Goal: Transaction & Acquisition: Purchase product/service

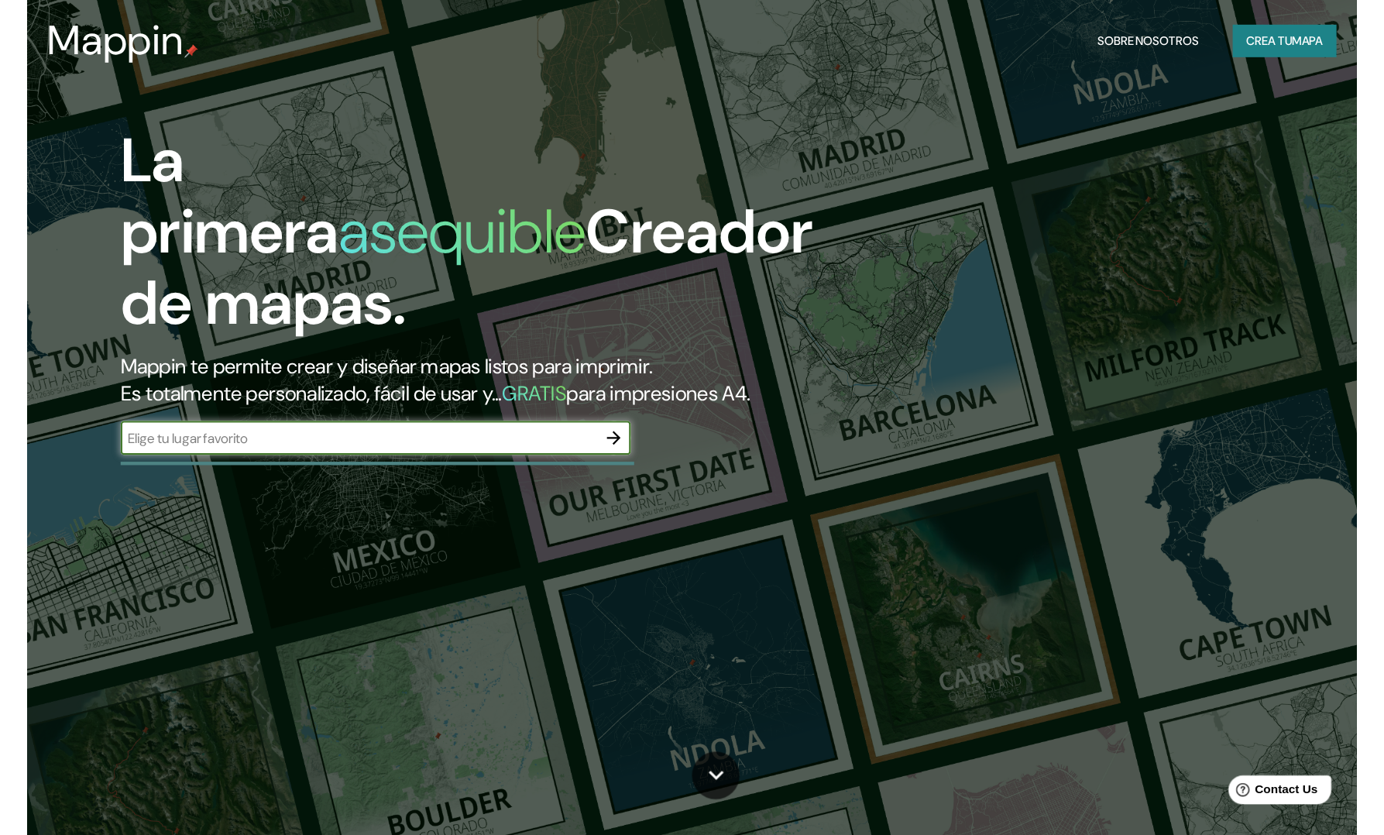
scroll to position [77, 0]
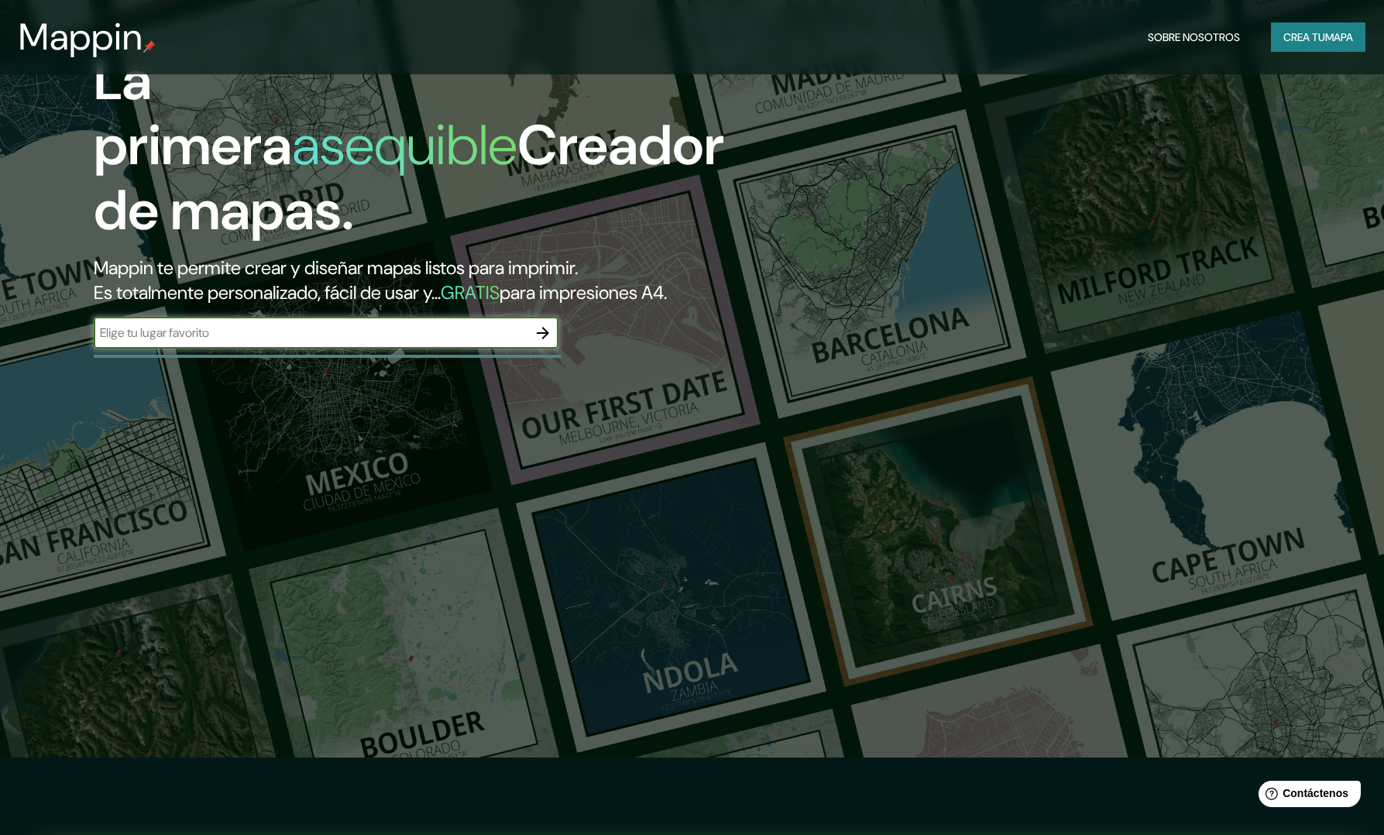
click at [463, 324] on input "text" at bounding box center [311, 333] width 434 height 18
type input "Aruba"
click at [545, 324] on icon "button" at bounding box center [543, 333] width 19 height 19
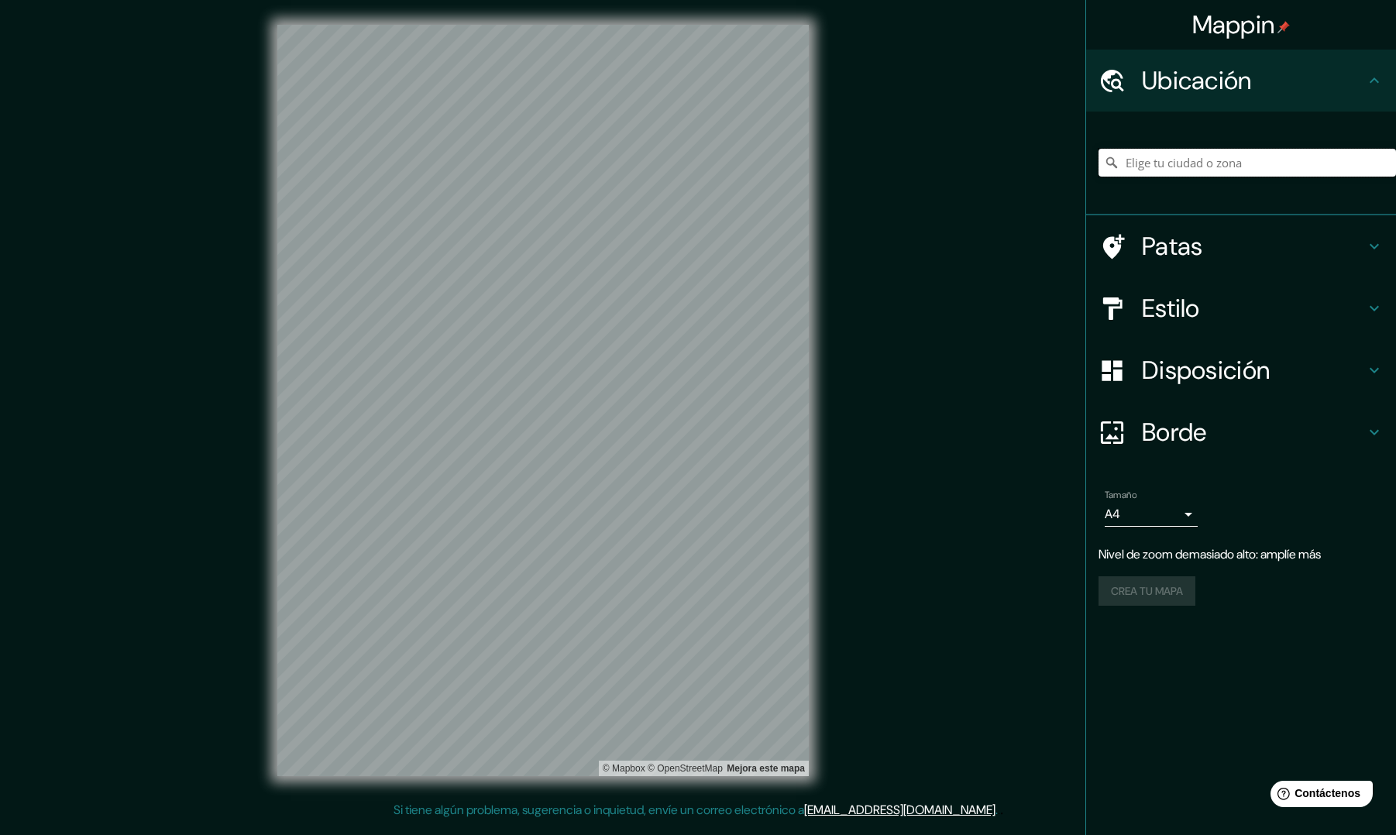
click at [1219, 166] on input "Elige tu ciudad o zona" at bounding box center [1247, 163] width 297 height 28
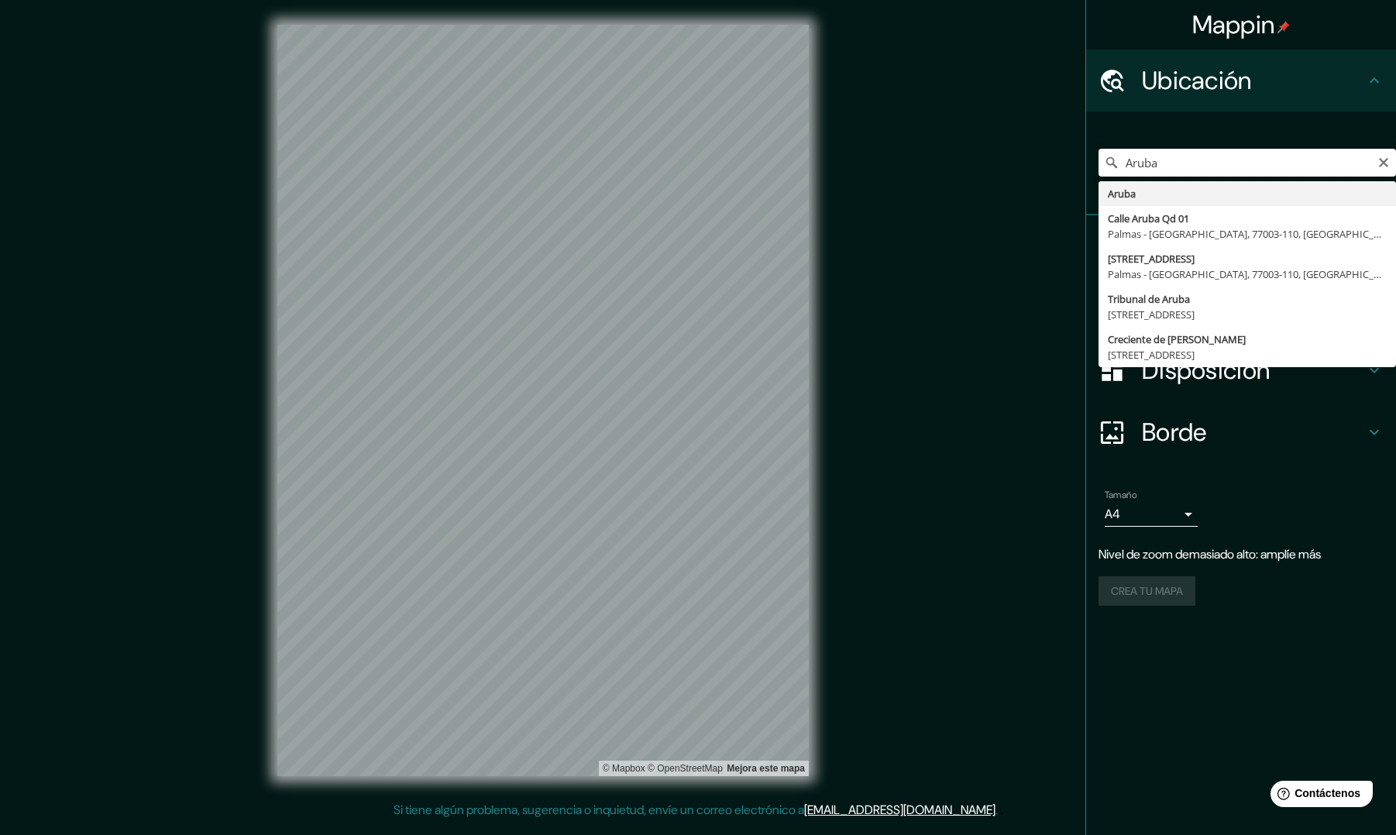
type input "Aruba"
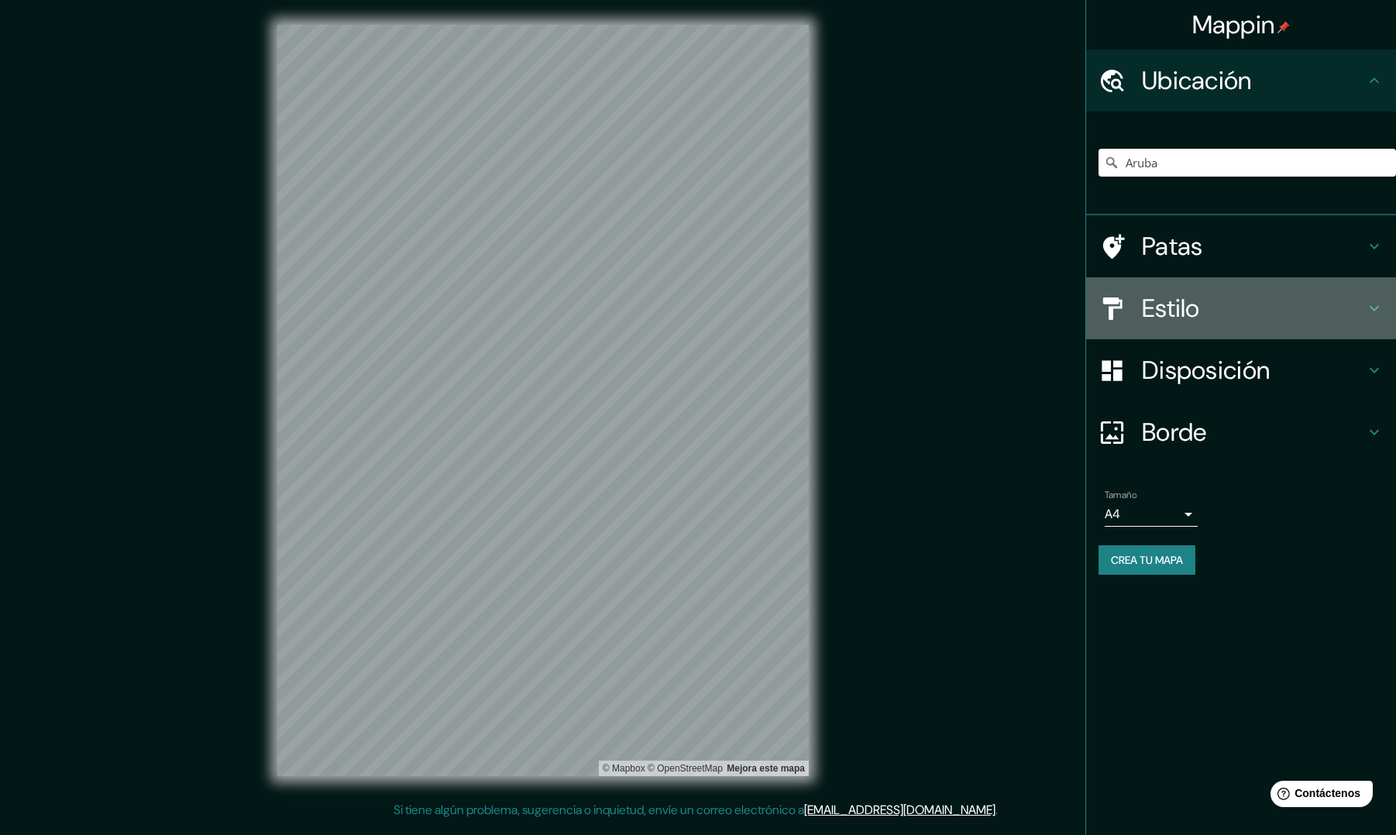
click at [1222, 315] on icon at bounding box center [1374, 308] width 19 height 19
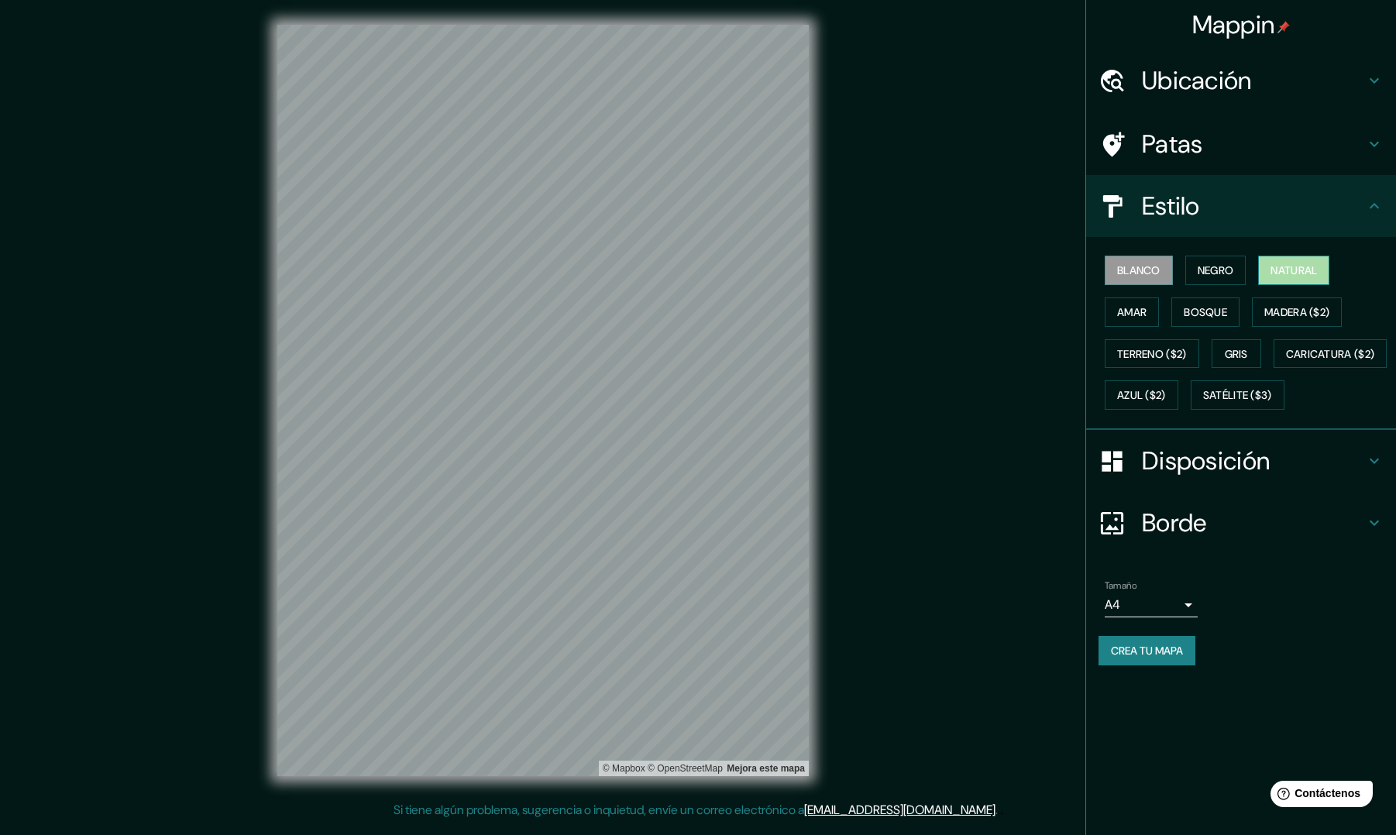
click at [1222, 274] on font "Natural" at bounding box center [1294, 270] width 46 height 14
click at [1133, 305] on font "Amar" at bounding box center [1131, 312] width 29 height 14
click at [1213, 307] on font "Bosque" at bounding box center [1205, 312] width 43 height 14
click at [1222, 312] on font "Madera ($2)" at bounding box center [1296, 312] width 65 height 14
click at [1222, 348] on font "Gris" at bounding box center [1236, 354] width 23 height 14
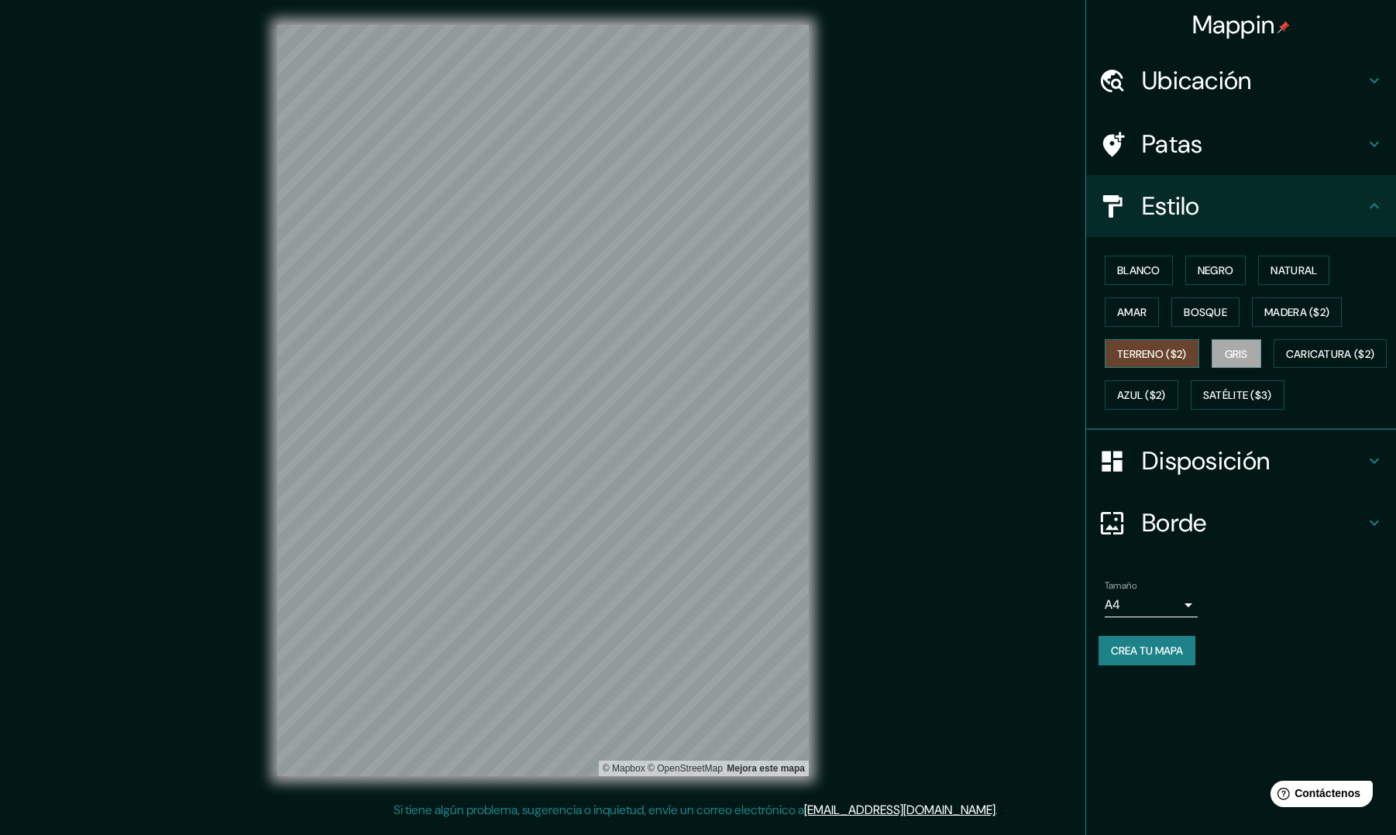
click at [1165, 354] on font "Terreno ($2)" at bounding box center [1152, 354] width 70 height 14
click at [1222, 361] on font "Caricatura ($2)" at bounding box center [1330, 354] width 89 height 14
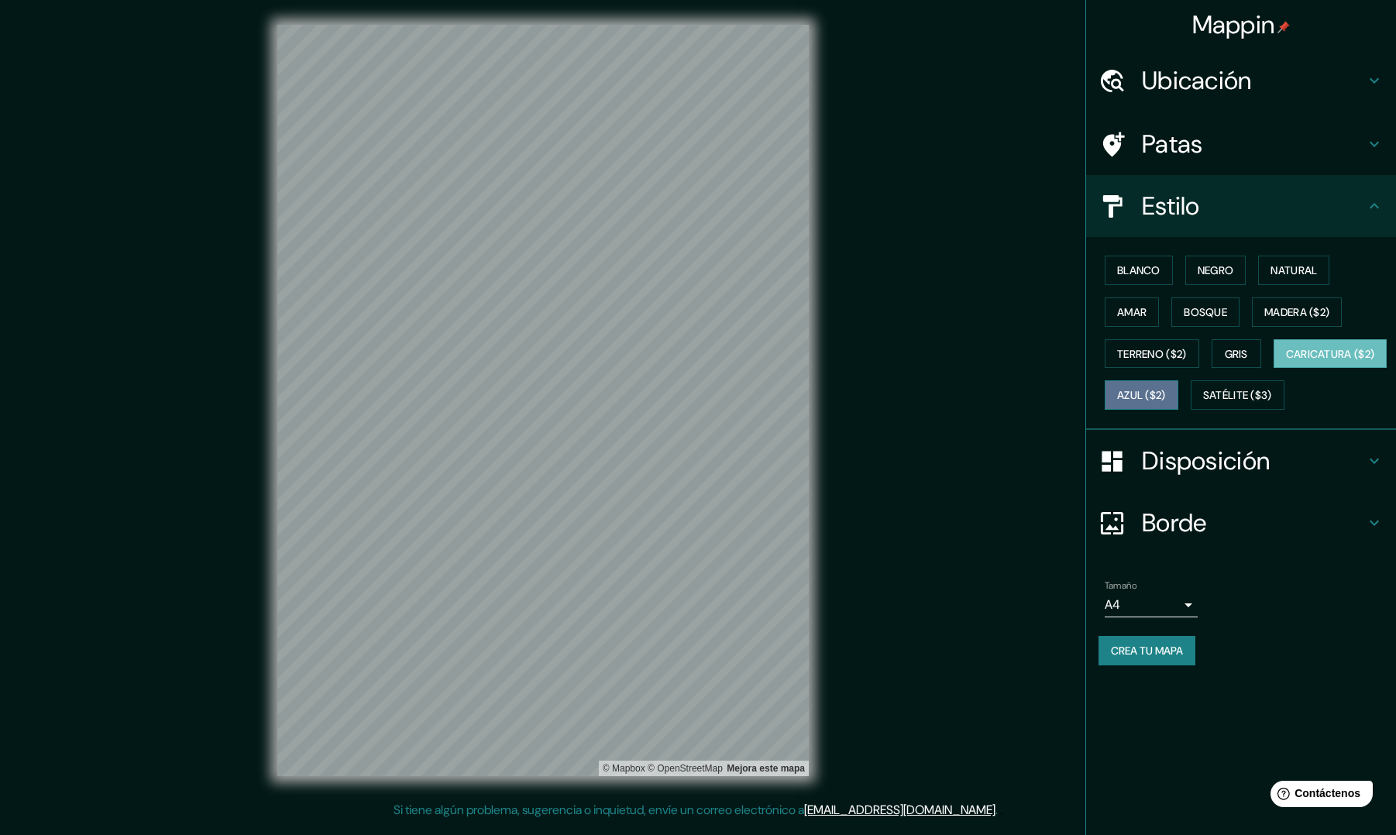
click at [1166, 394] on font "Azul ($2)" at bounding box center [1141, 396] width 49 height 14
click at [1203, 403] on font "Satélite ($3)" at bounding box center [1237, 396] width 69 height 14
click at [1166, 392] on font "Azul ($2)" at bounding box center [1141, 396] width 49 height 14
click at [1222, 361] on font "Caricatura ($2)" at bounding box center [1330, 354] width 89 height 14
click at [1222, 352] on font "Gris" at bounding box center [1236, 354] width 23 height 14
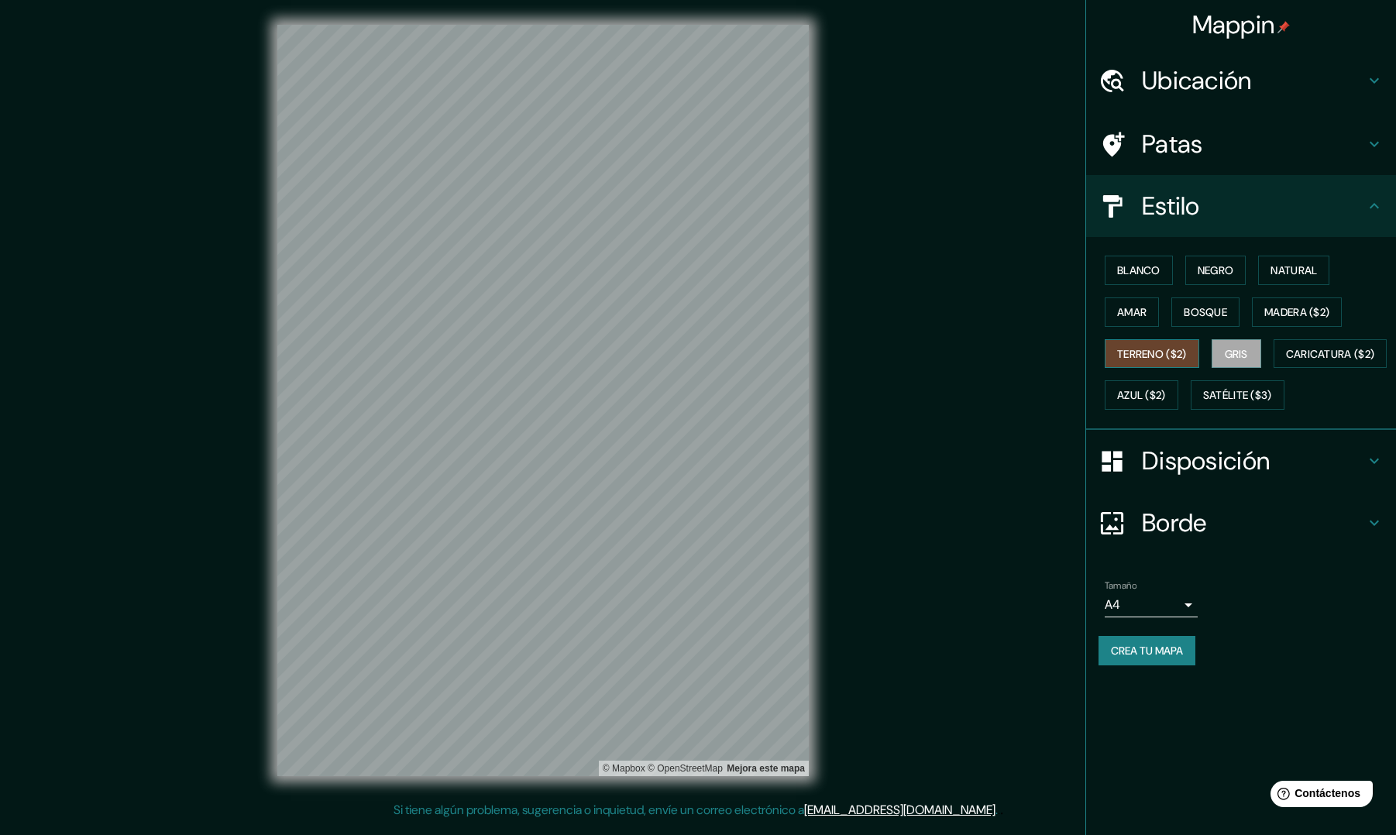
click at [1164, 344] on font "Terreno ($2)" at bounding box center [1152, 354] width 70 height 20
click at [1222, 470] on icon at bounding box center [1374, 461] width 19 height 19
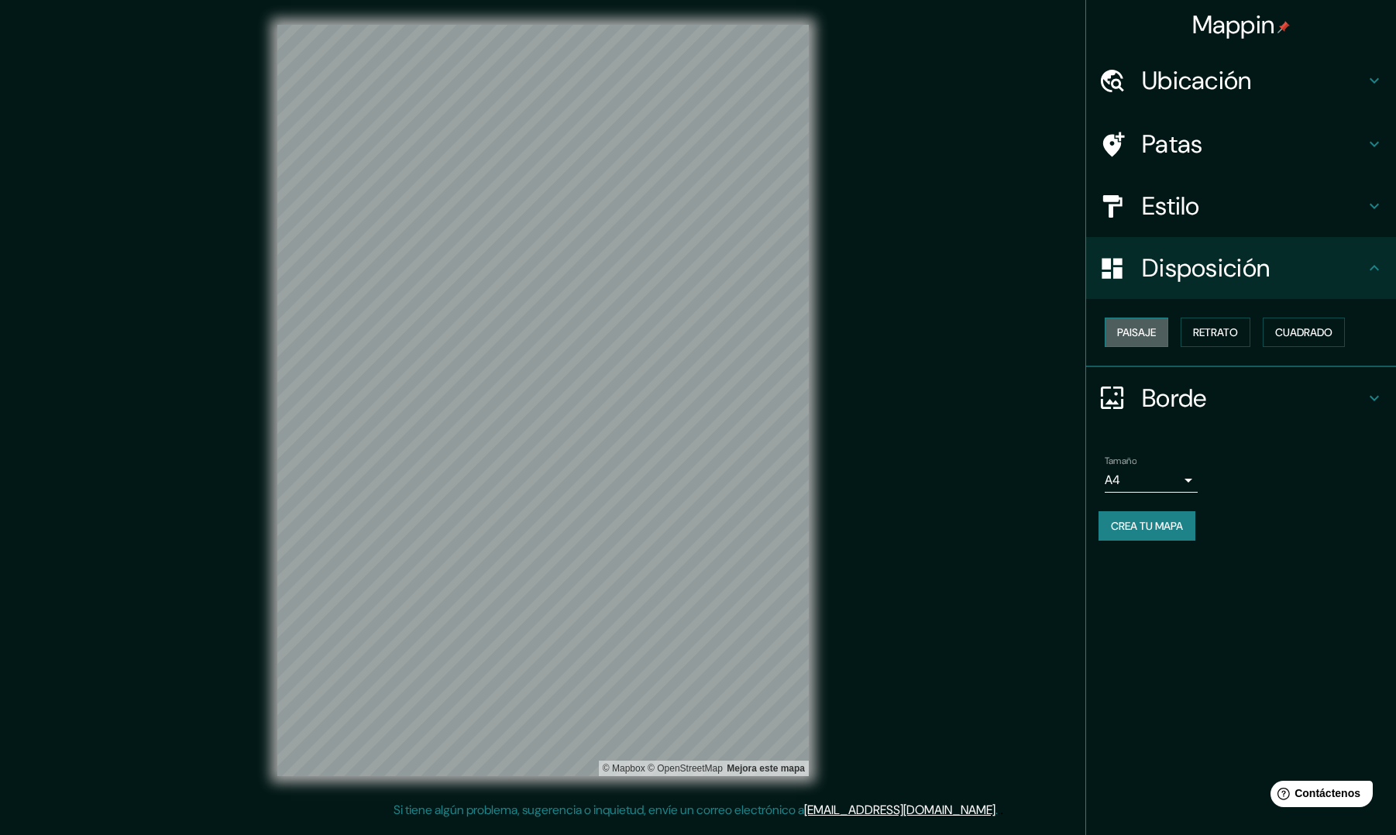
click at [1146, 329] on font "Paisaje" at bounding box center [1136, 332] width 39 height 14
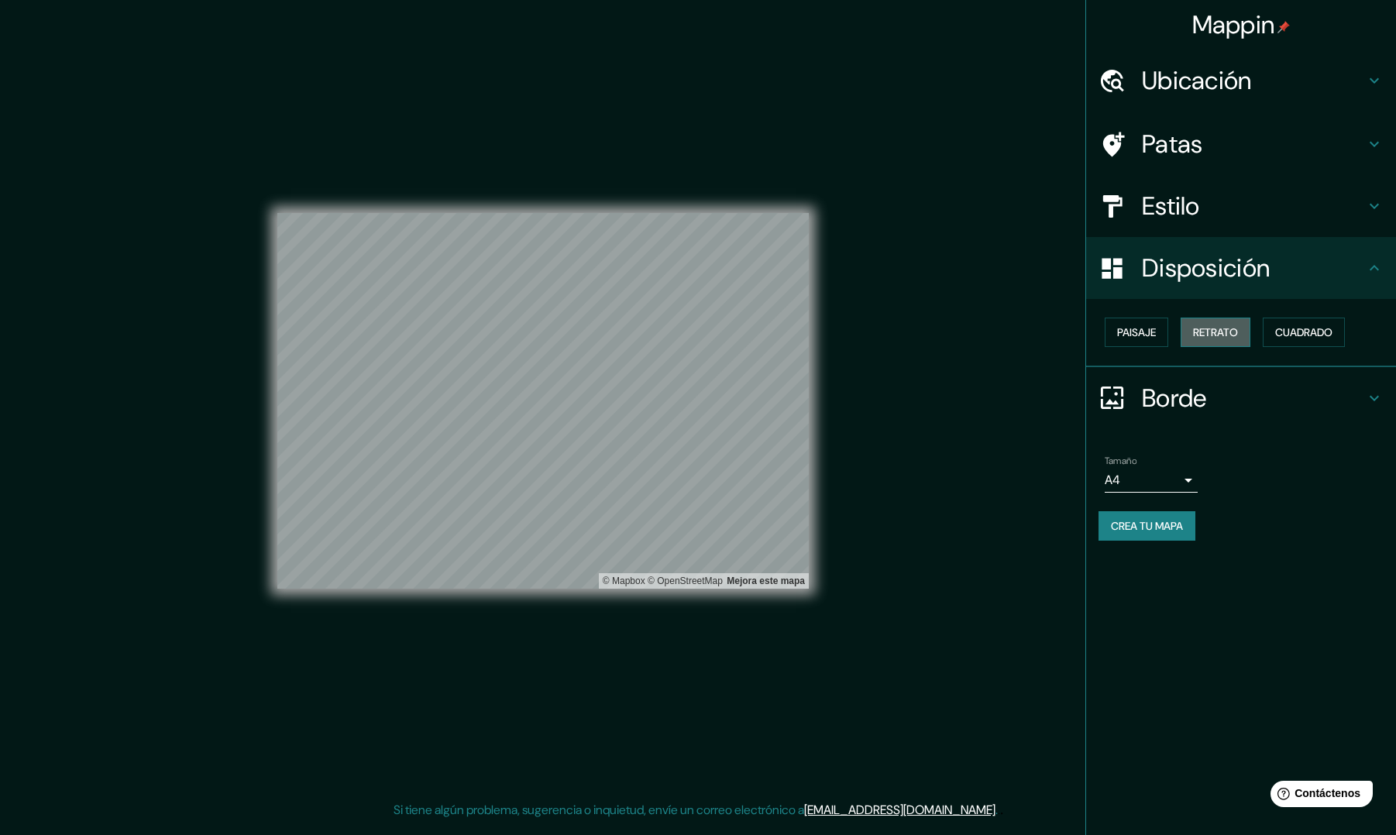
click at [1215, 334] on font "Retrato" at bounding box center [1215, 332] width 45 height 14
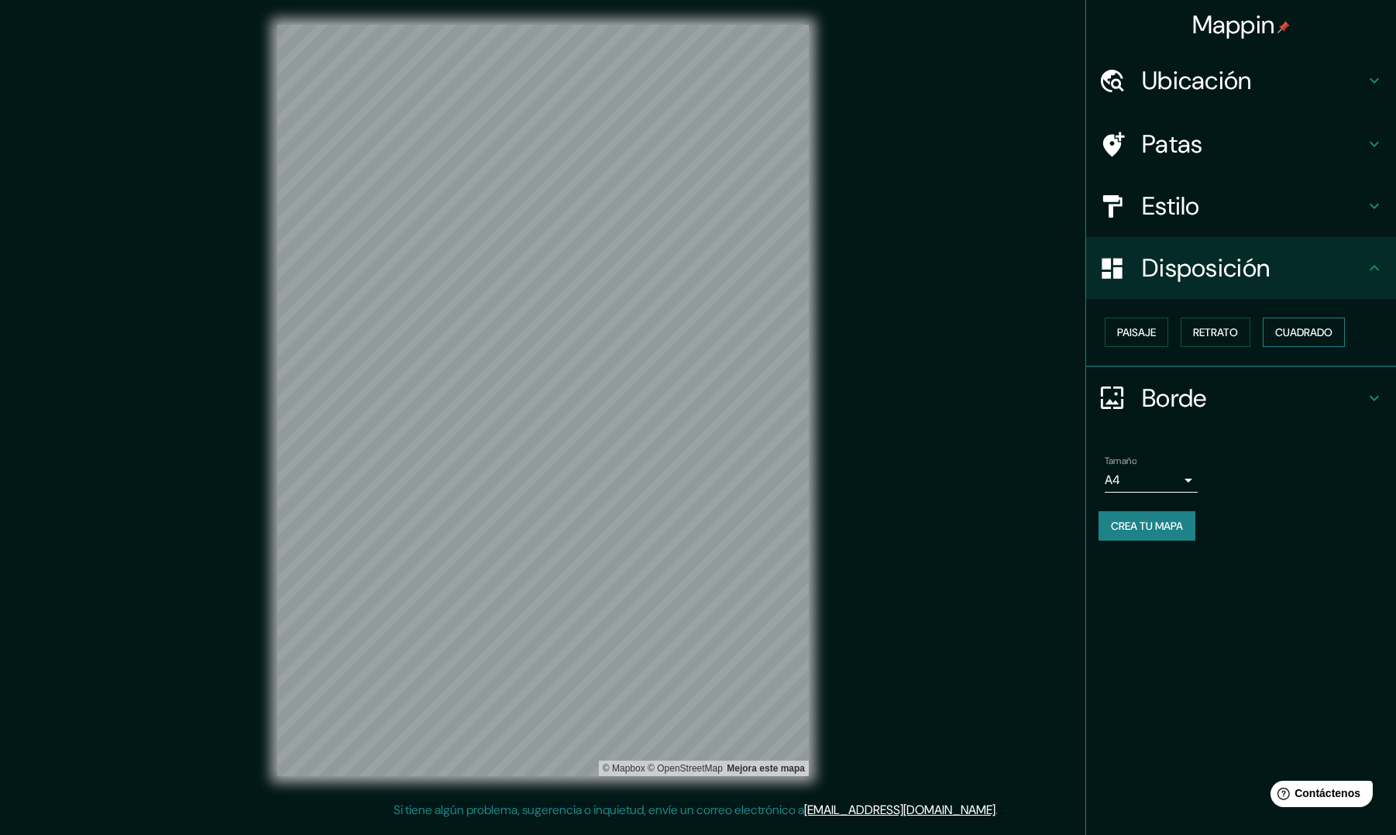
click at [1222, 332] on font "Cuadrado" at bounding box center [1303, 332] width 57 height 14
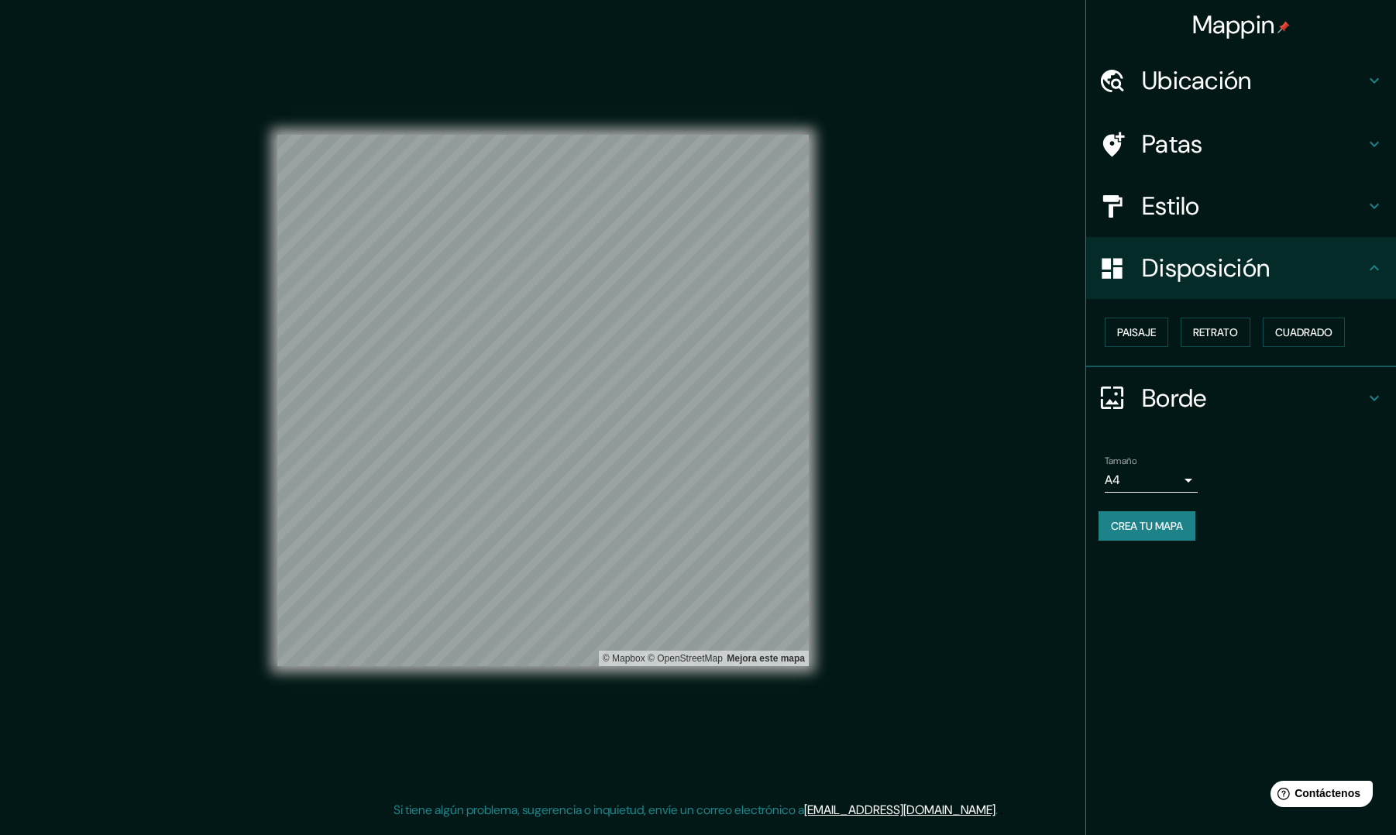
click at [1187, 481] on body "Mappin Ubicación Aruba Patas Estilo Disposición Paisaje Retrato Cuadrado Borde …" at bounding box center [698, 417] width 1396 height 835
click at [1148, 538] on li "A3" at bounding box center [1151, 542] width 93 height 29
click at [1185, 476] on body "Mappin Ubicación Aruba Patas Estilo Disposición Paisaje Retrato Cuadrado Borde …" at bounding box center [698, 417] width 1396 height 835
drag, startPoint x: 1157, startPoint y: 564, endPoint x: 1169, endPoint y: 531, distance: 35.3
click at [1169, 531] on ul "A4 A3 A1 ($2.50)" at bounding box center [1151, 542] width 93 height 98
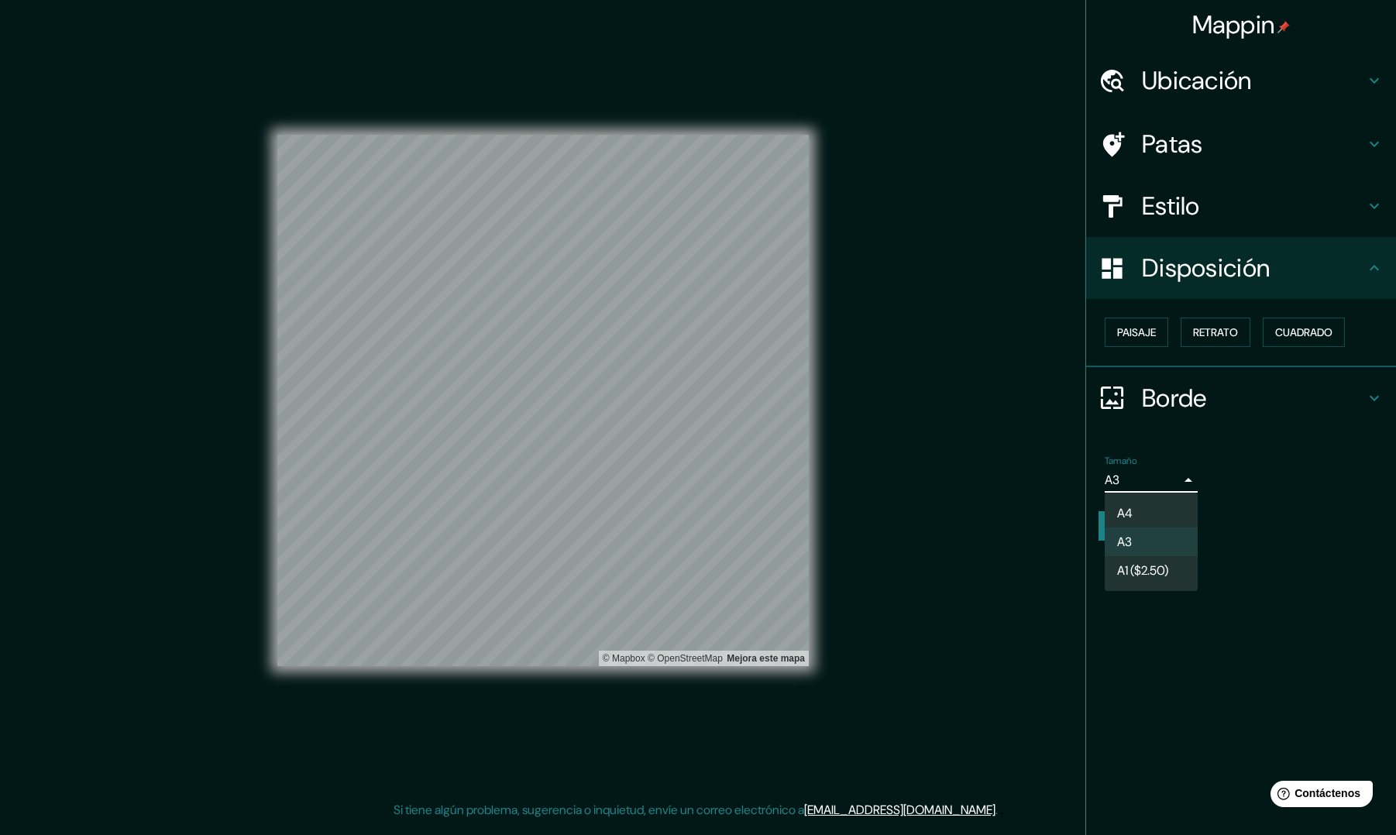
click at [1145, 507] on li "A4" at bounding box center [1151, 513] width 93 height 29
click at [1164, 485] on body "Mappin Ubicación Aruba Patas Estilo Disposición Paisaje Retrato Cuadrado Borde …" at bounding box center [698, 417] width 1396 height 835
click at [1131, 535] on font "A3" at bounding box center [1124, 542] width 15 height 16
click at [1161, 476] on body "Mappin Ubicación Aruba Patas Estilo Disposición Paisaje Retrato Cuadrado Borde …" at bounding box center [698, 417] width 1396 height 835
click at [1136, 511] on li "A4" at bounding box center [1151, 513] width 93 height 29
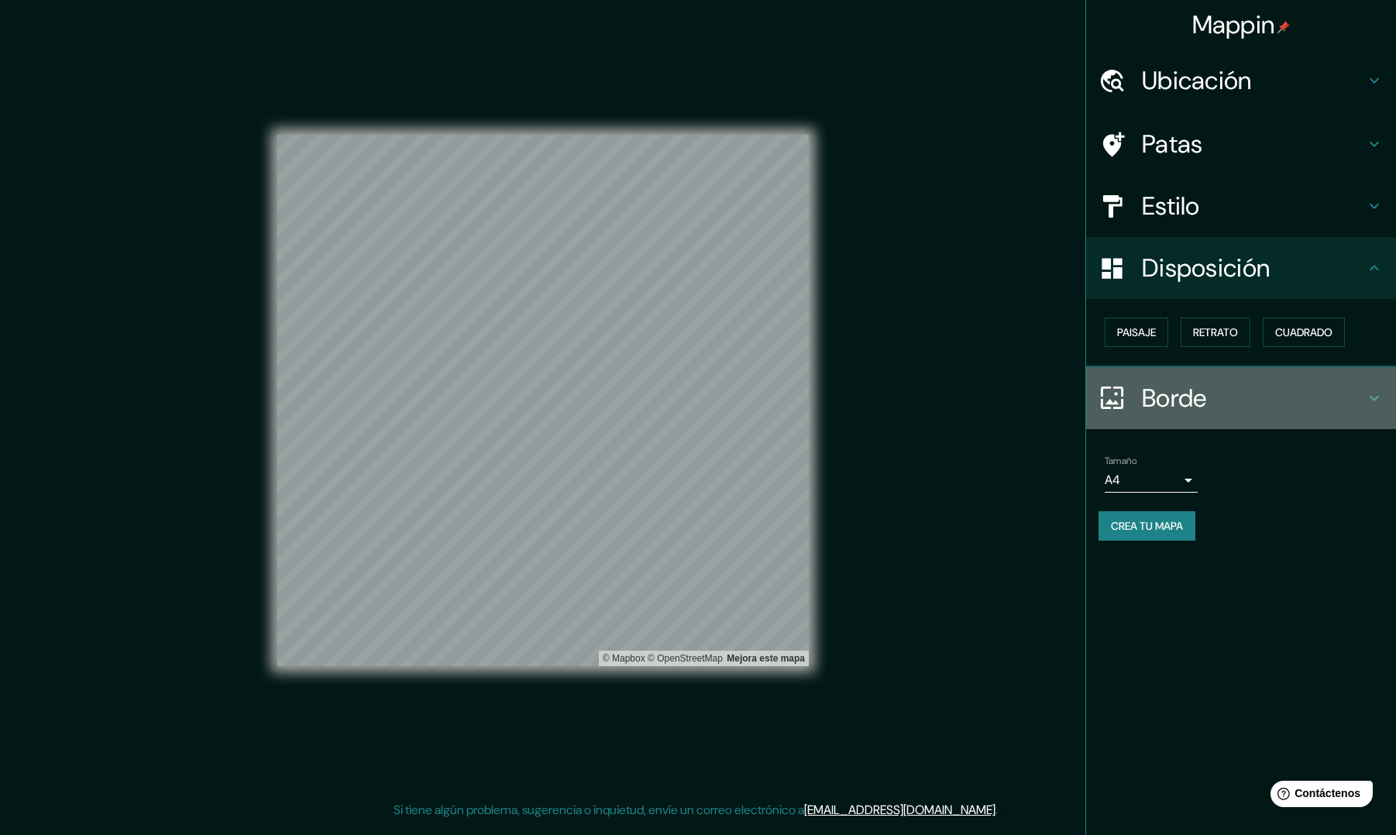
click at [1222, 394] on icon at bounding box center [1374, 398] width 19 height 19
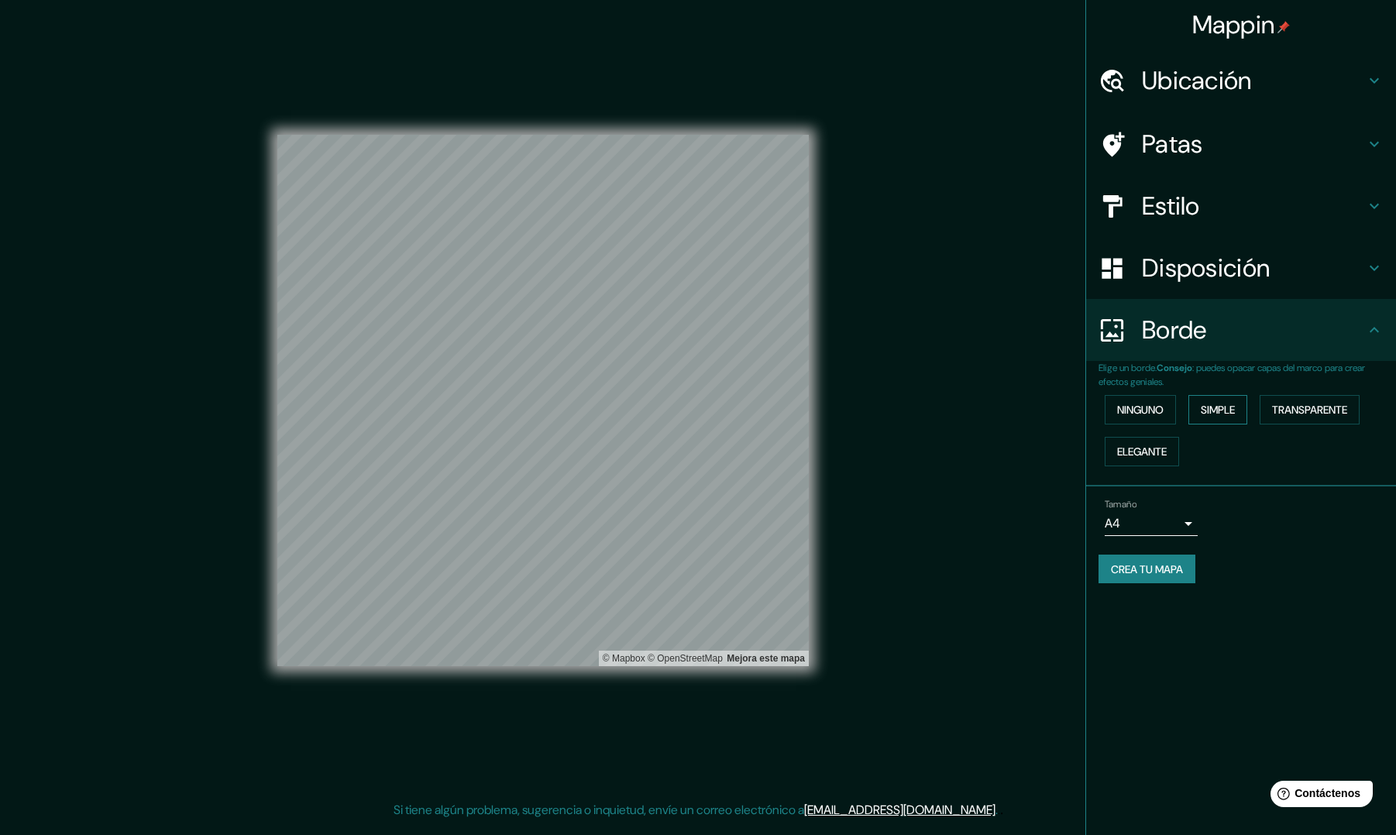
click at [1216, 410] on font "Simple" at bounding box center [1218, 410] width 34 height 14
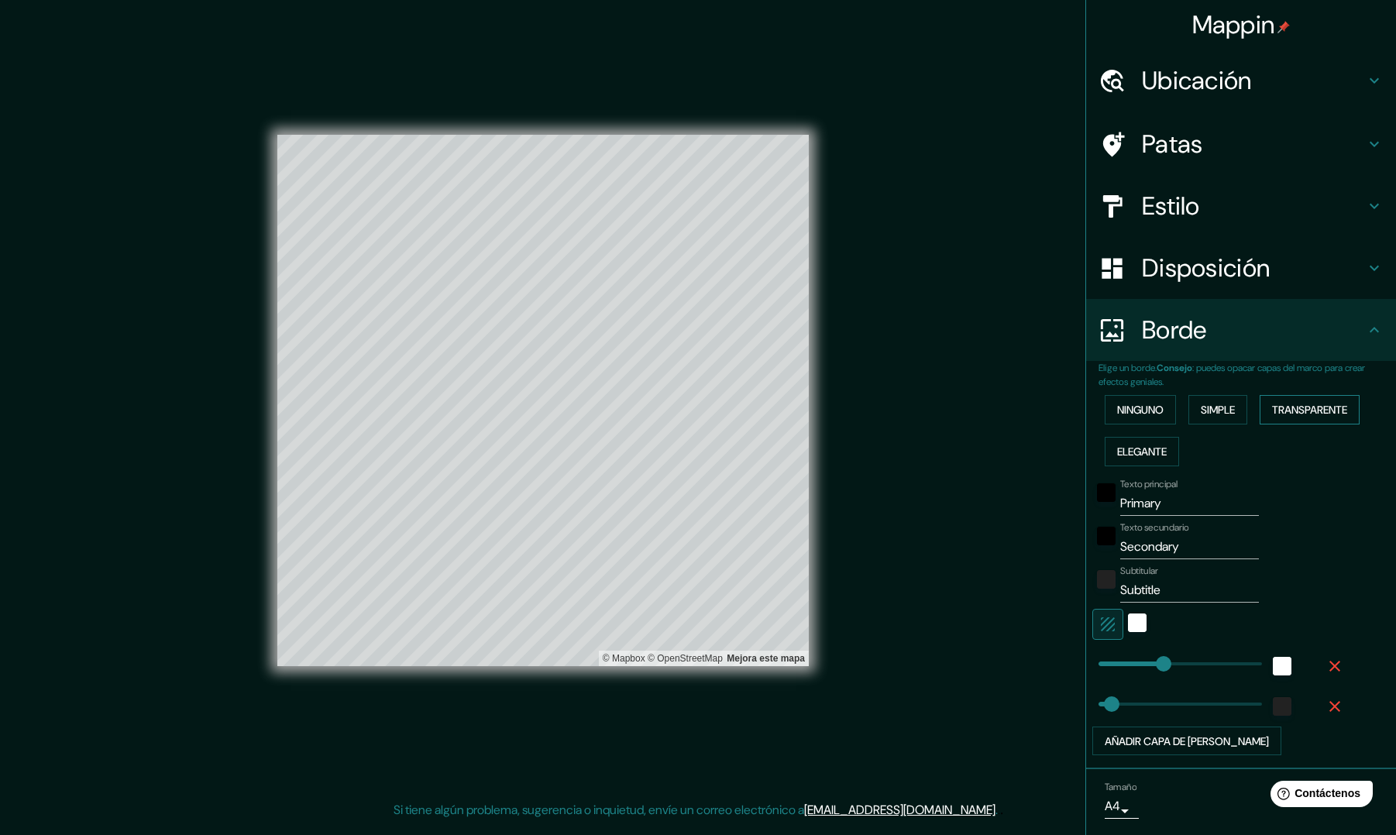
click at [1222, 415] on font "Transparente" at bounding box center [1309, 410] width 75 height 14
click at [1147, 449] on font "Elegante" at bounding box center [1142, 452] width 50 height 14
click at [1143, 411] on font "Ninguno" at bounding box center [1140, 410] width 46 height 14
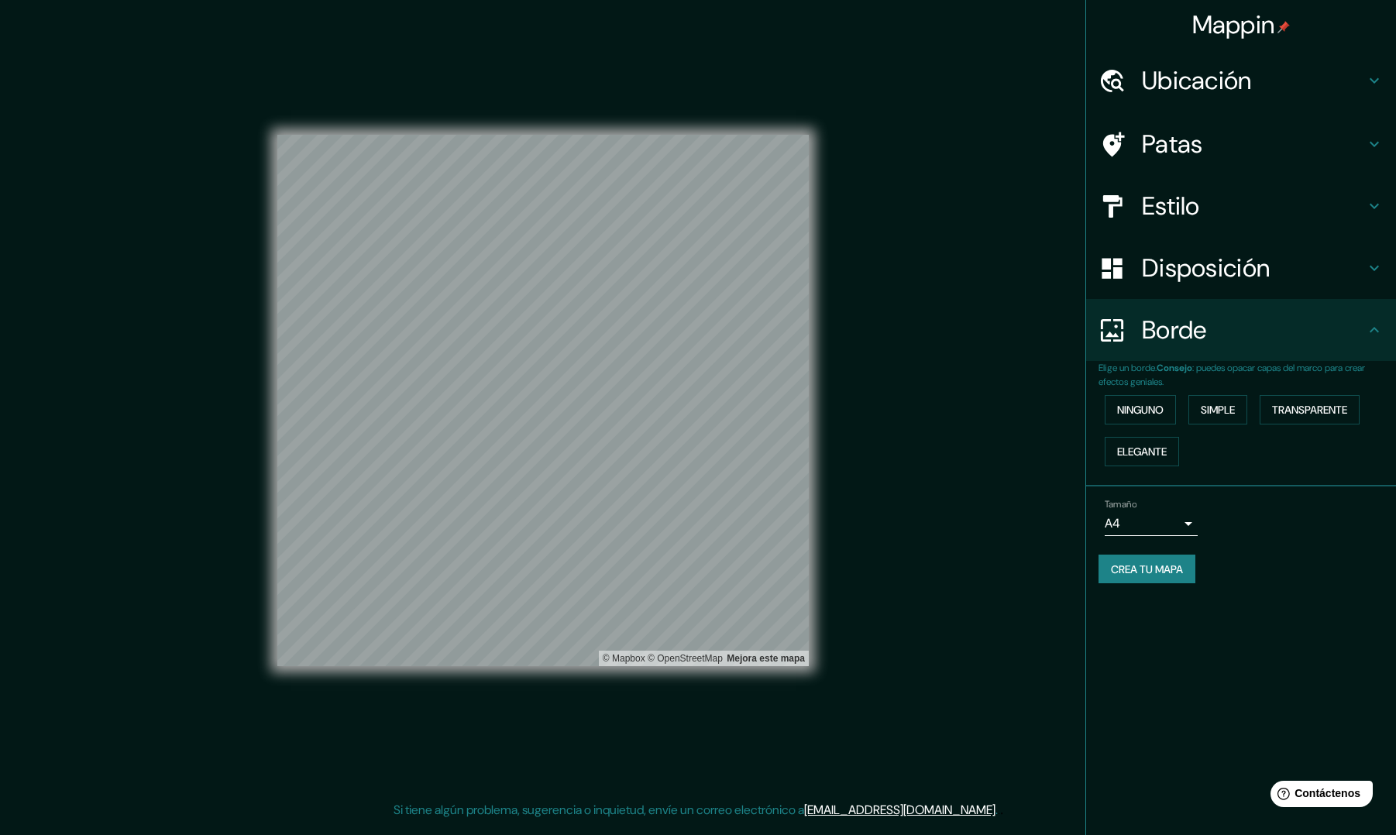
click at [1222, 269] on icon at bounding box center [1374, 268] width 19 height 19
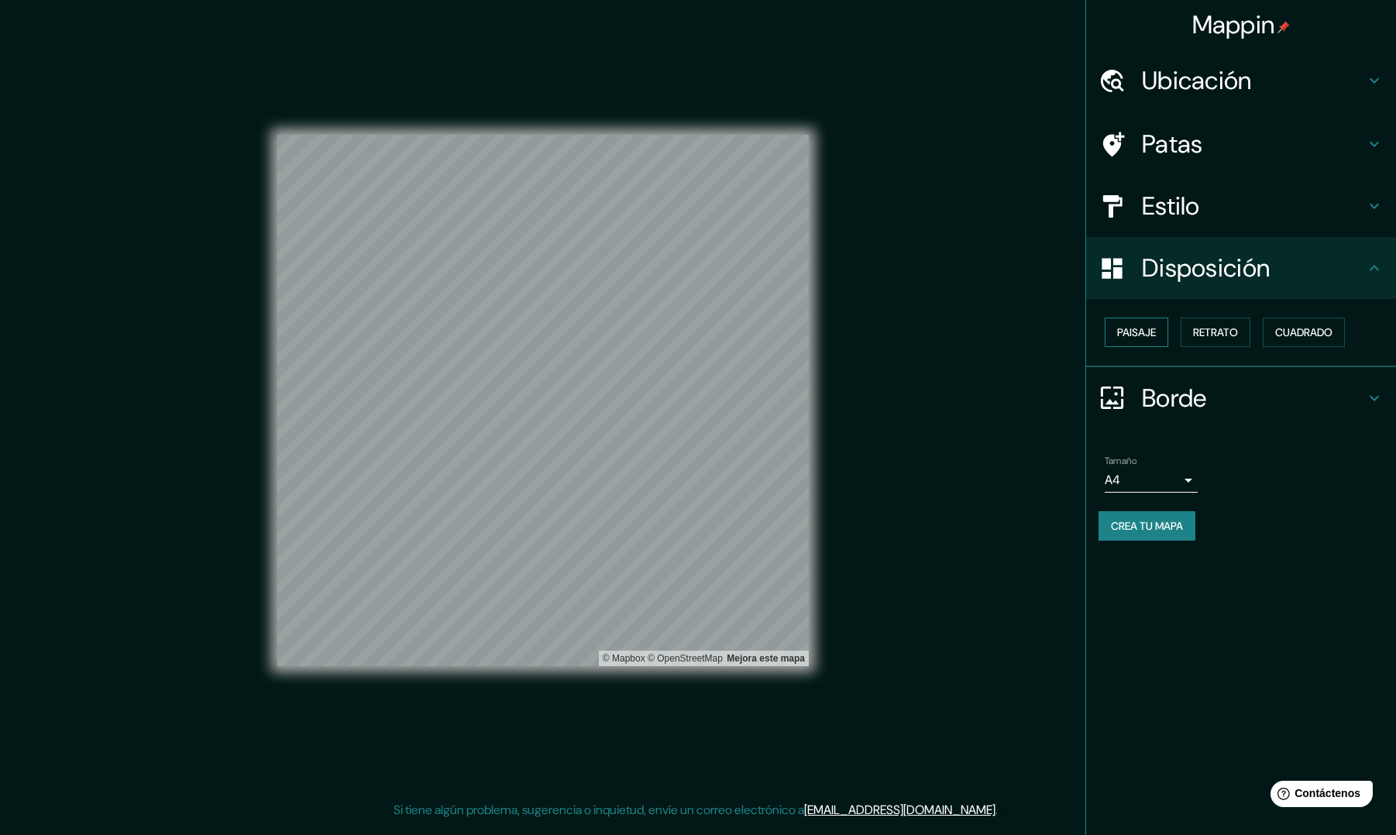
click at [1131, 328] on font "Paisaje" at bounding box center [1136, 332] width 39 height 14
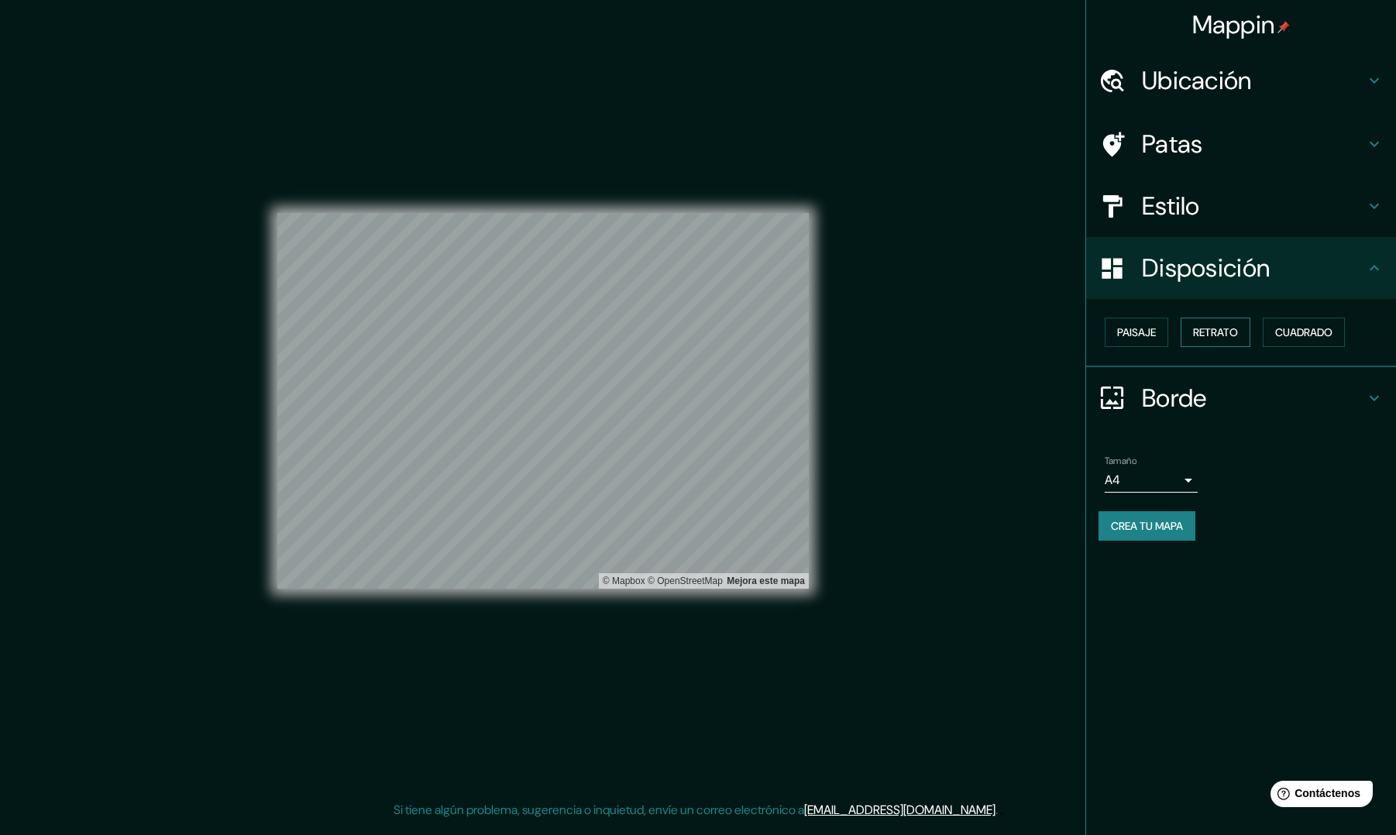
click at [1217, 334] on font "Retrato" at bounding box center [1215, 332] width 45 height 14
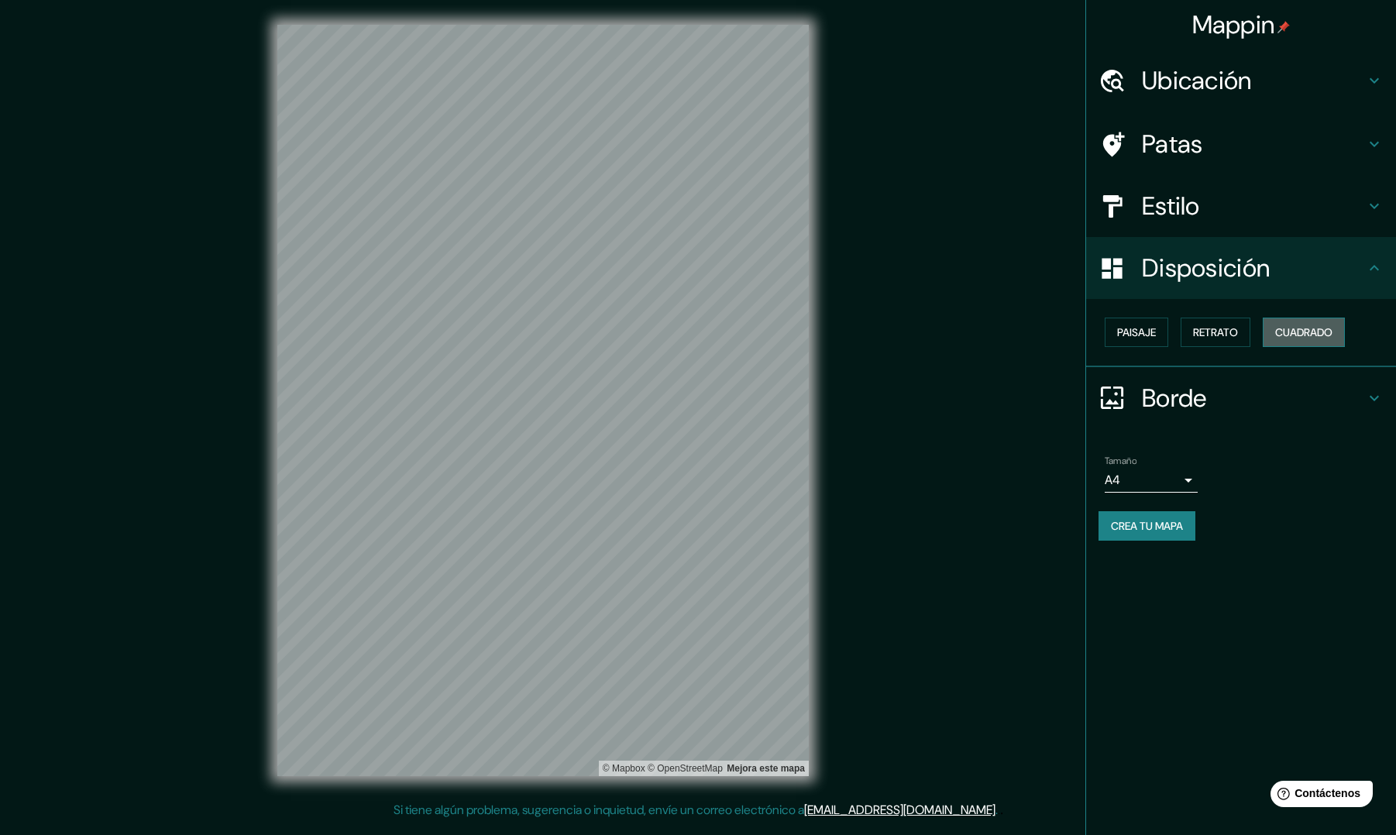
click at [1222, 330] on font "Cuadrado" at bounding box center [1303, 332] width 57 height 14
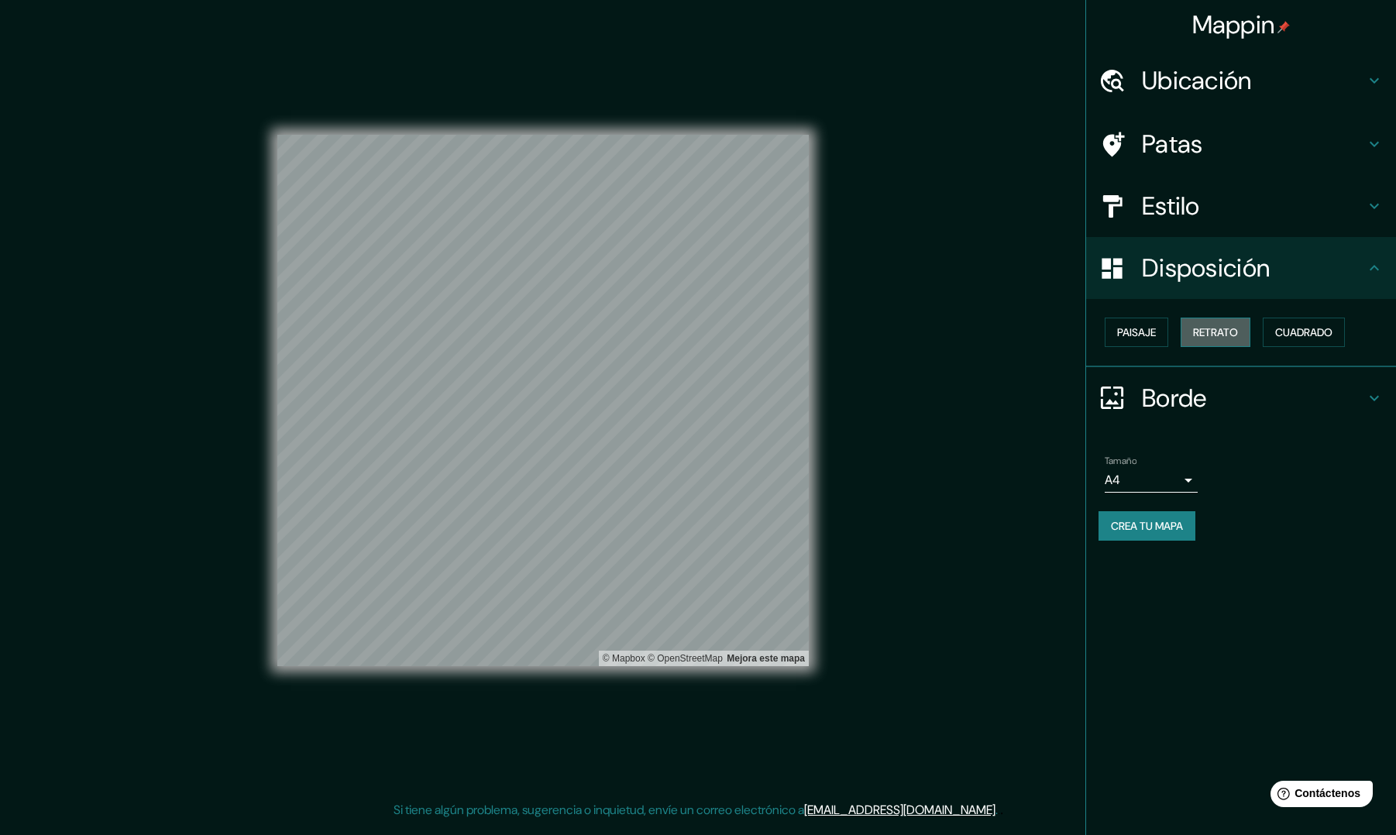
click at [1216, 335] on font "Retrato" at bounding box center [1215, 332] width 45 height 14
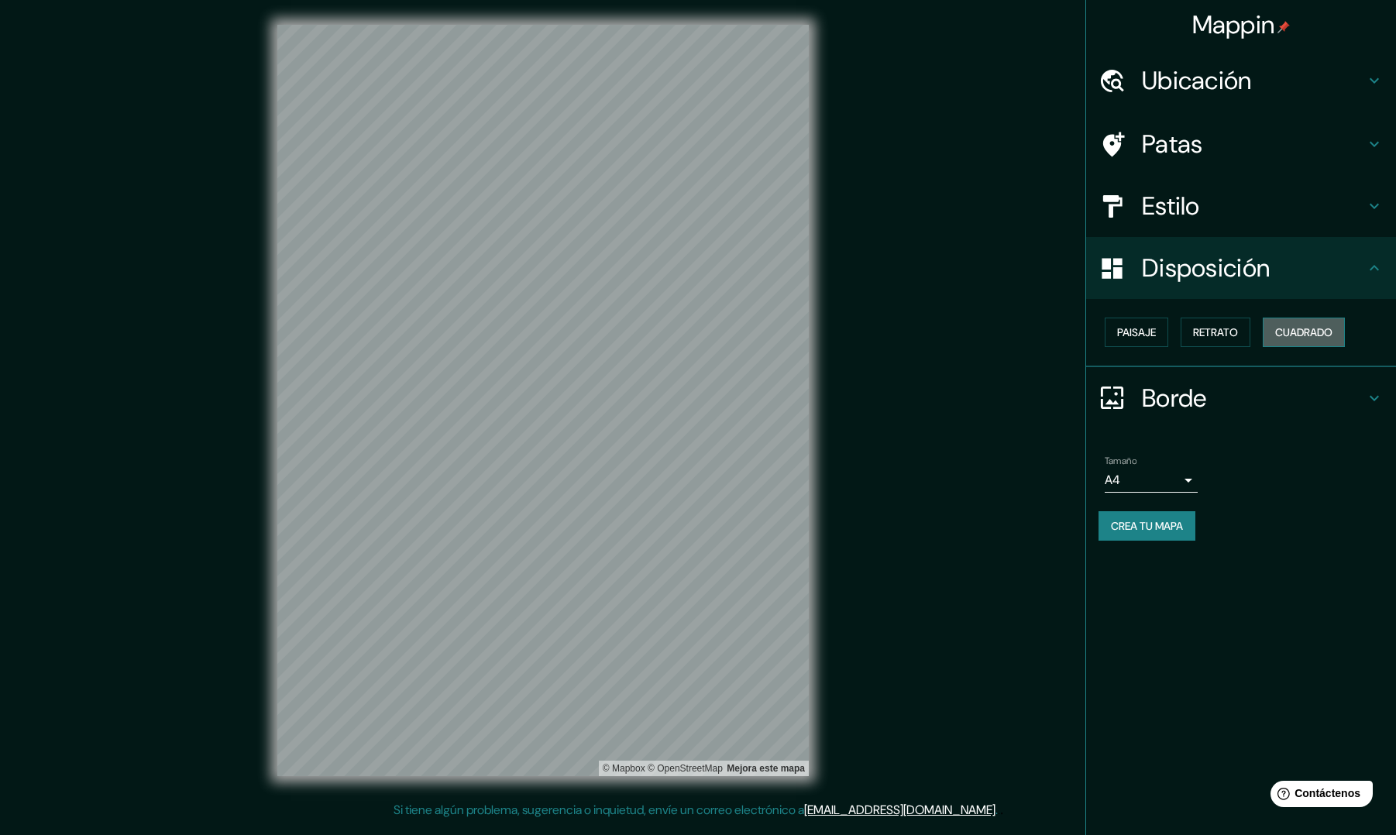
click at [1222, 332] on font "Cuadrado" at bounding box center [1303, 332] width 57 height 14
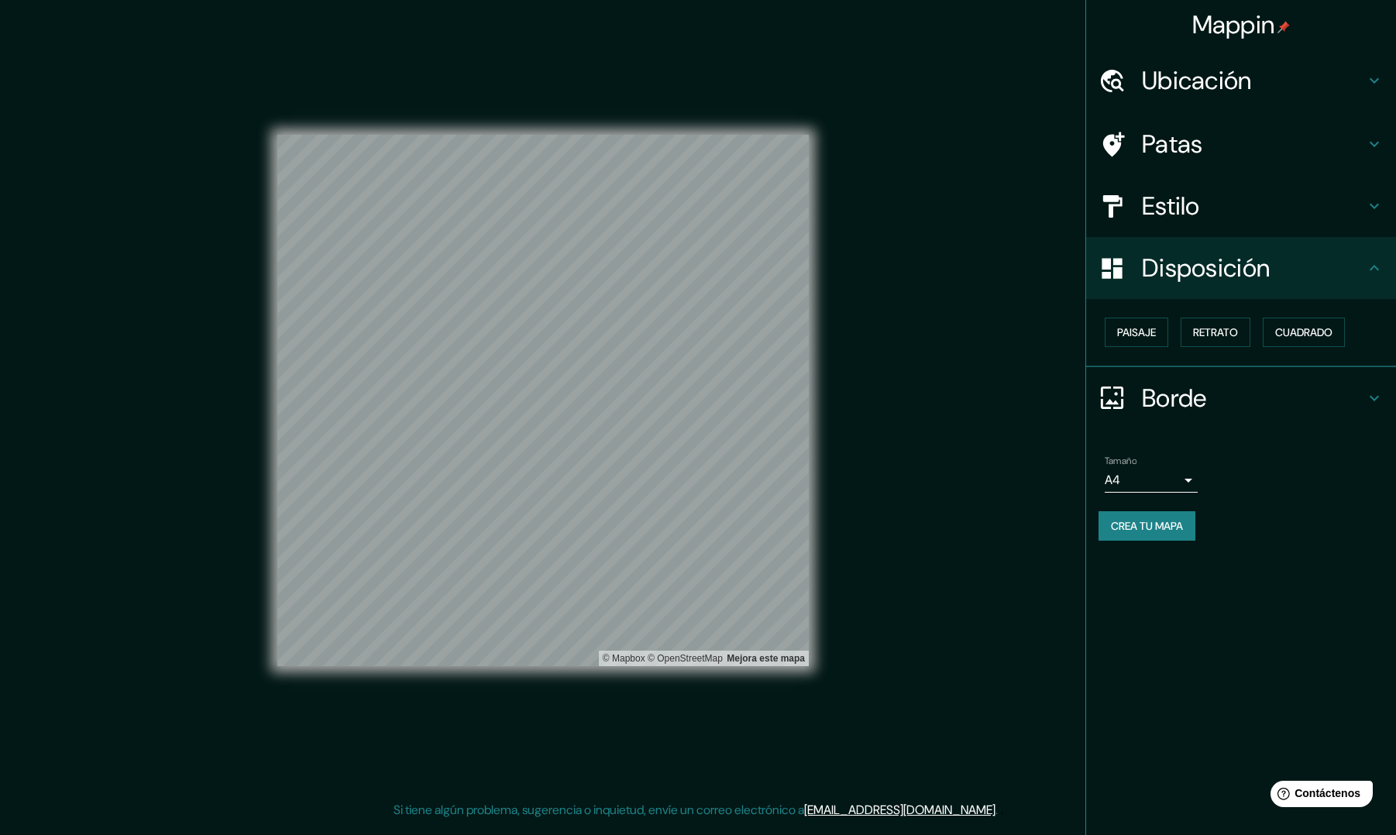
click at [1180, 332] on div "Paisaje Retrato Cuadrado" at bounding box center [1247, 332] width 297 height 42
click at [1209, 333] on font "Retrato" at bounding box center [1215, 332] width 45 height 14
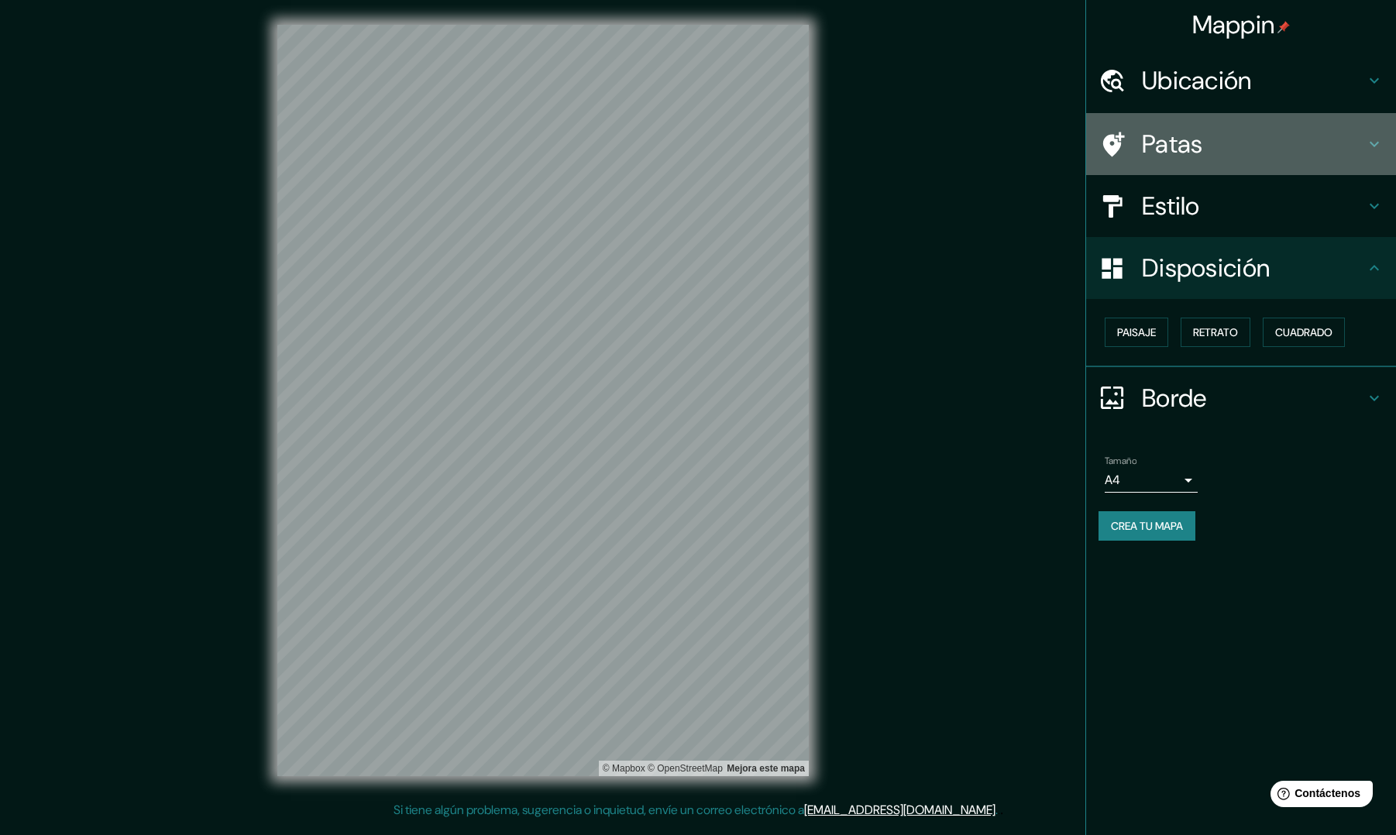
click at [1222, 139] on icon at bounding box center [1374, 144] width 19 height 19
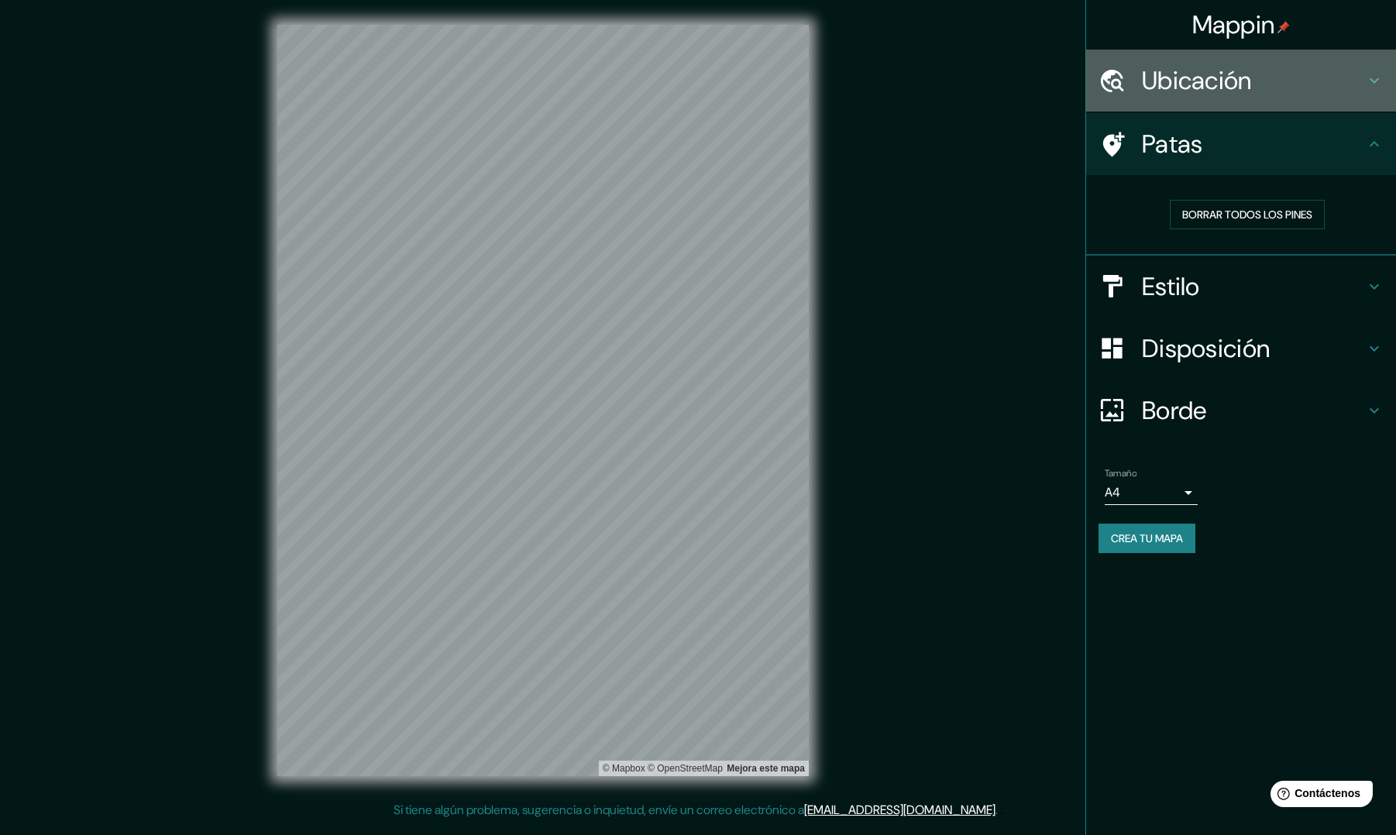
click at [1222, 85] on icon at bounding box center [1374, 80] width 19 height 19
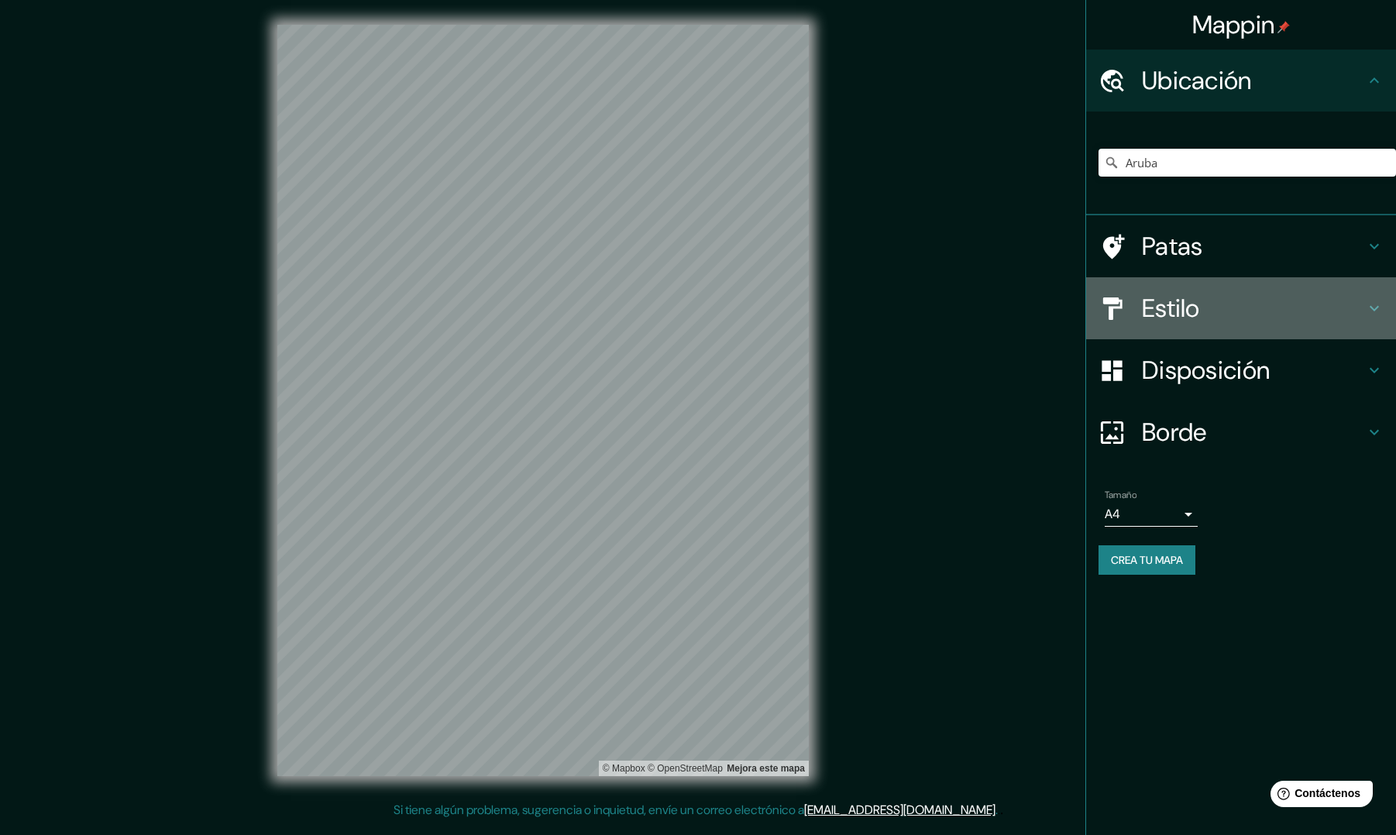
click at [1222, 315] on h4 "Estilo" at bounding box center [1253, 308] width 223 height 31
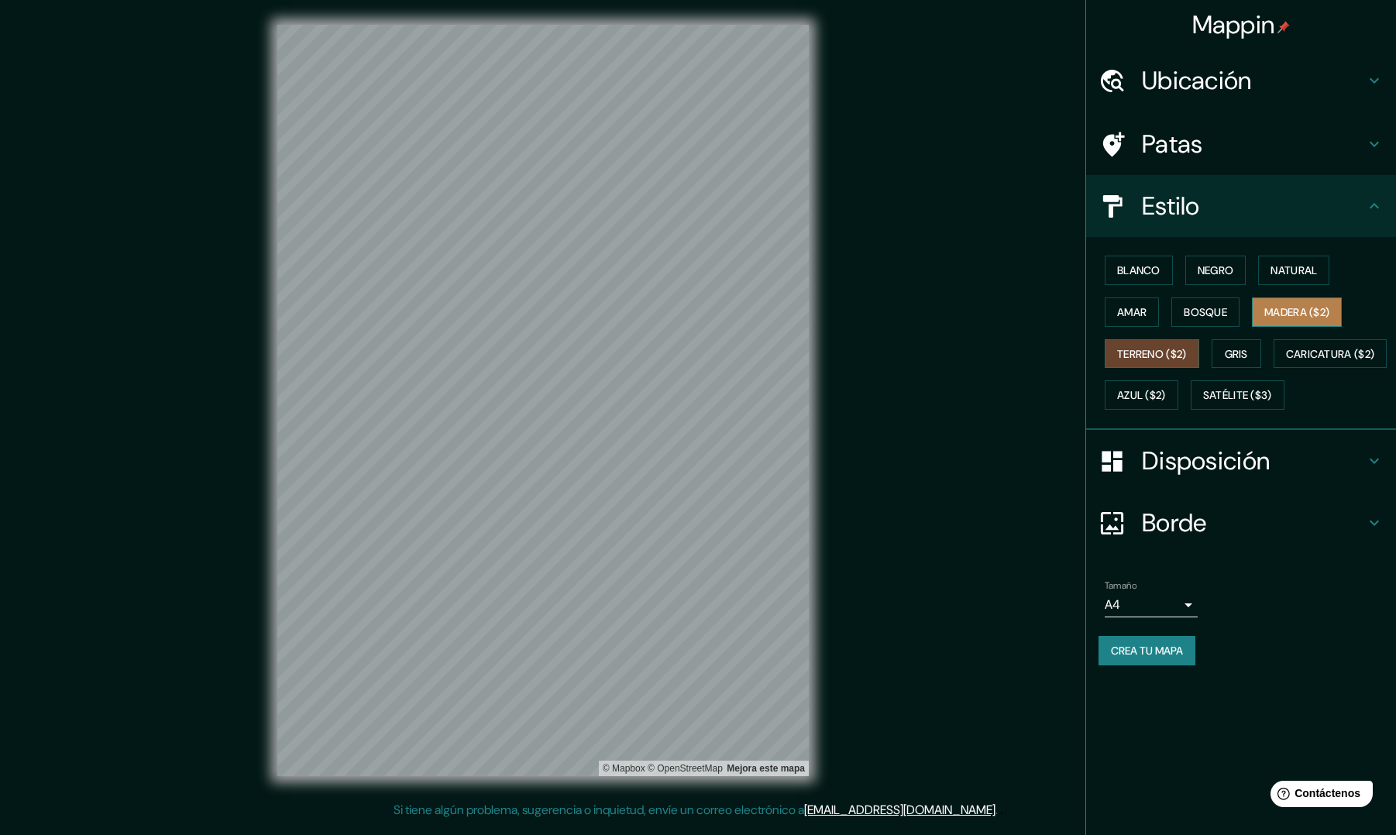
click at [1222, 316] on font "Madera ($2)" at bounding box center [1296, 312] width 65 height 14
click at [1200, 315] on font "Bosque" at bounding box center [1205, 312] width 43 height 14
click at [1129, 313] on font "Amar" at bounding box center [1131, 312] width 29 height 14
click at [1222, 271] on font "Natural" at bounding box center [1294, 270] width 46 height 14
click at [1222, 273] on font "Negro" at bounding box center [1216, 270] width 36 height 14
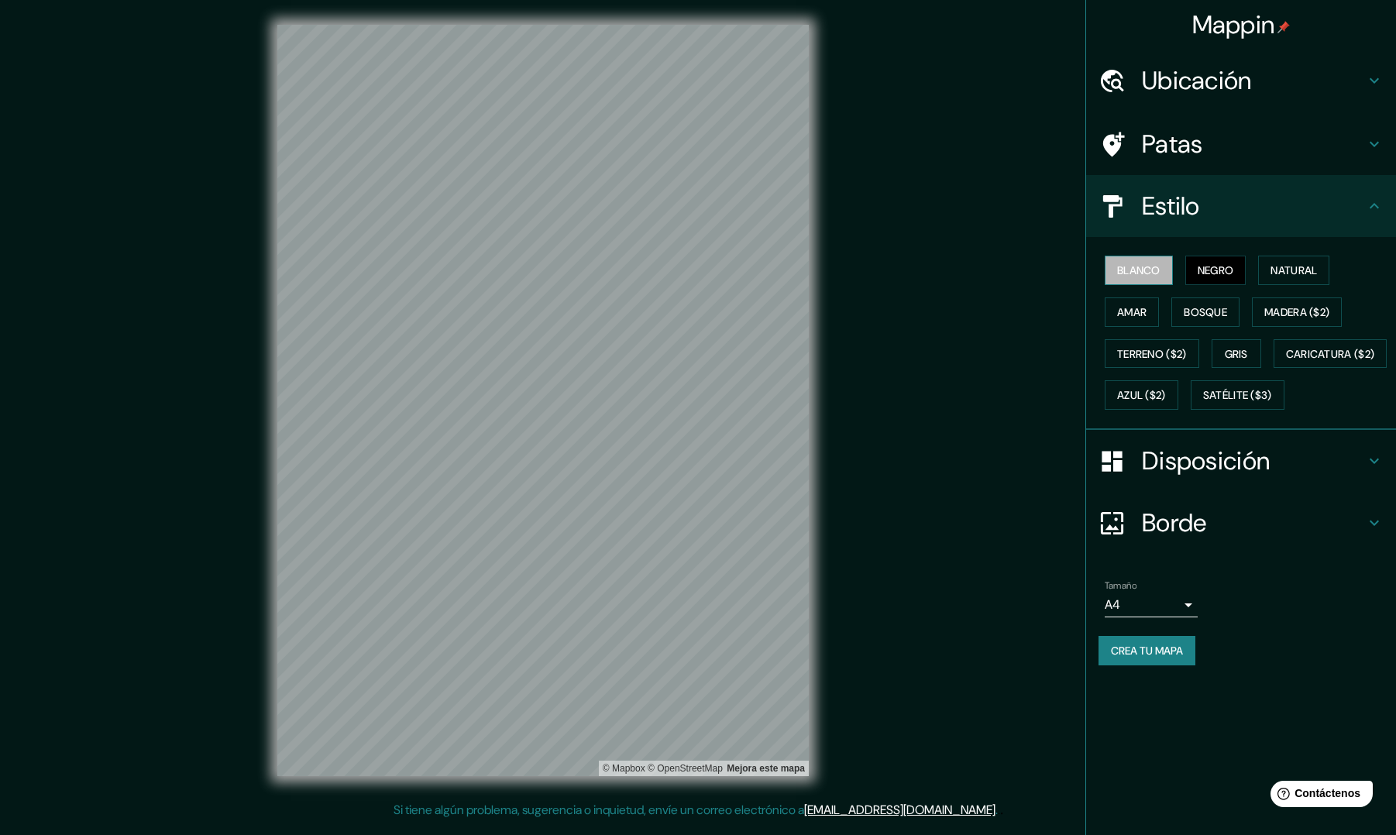
click at [1124, 270] on font "Blanco" at bounding box center [1138, 270] width 43 height 14
click at [1222, 269] on font "Natural" at bounding box center [1294, 270] width 46 height 14
click at [1153, 658] on font "Crea tu mapa" at bounding box center [1147, 651] width 72 height 14
click at [1222, 476] on h4 "Disposición" at bounding box center [1253, 460] width 223 height 31
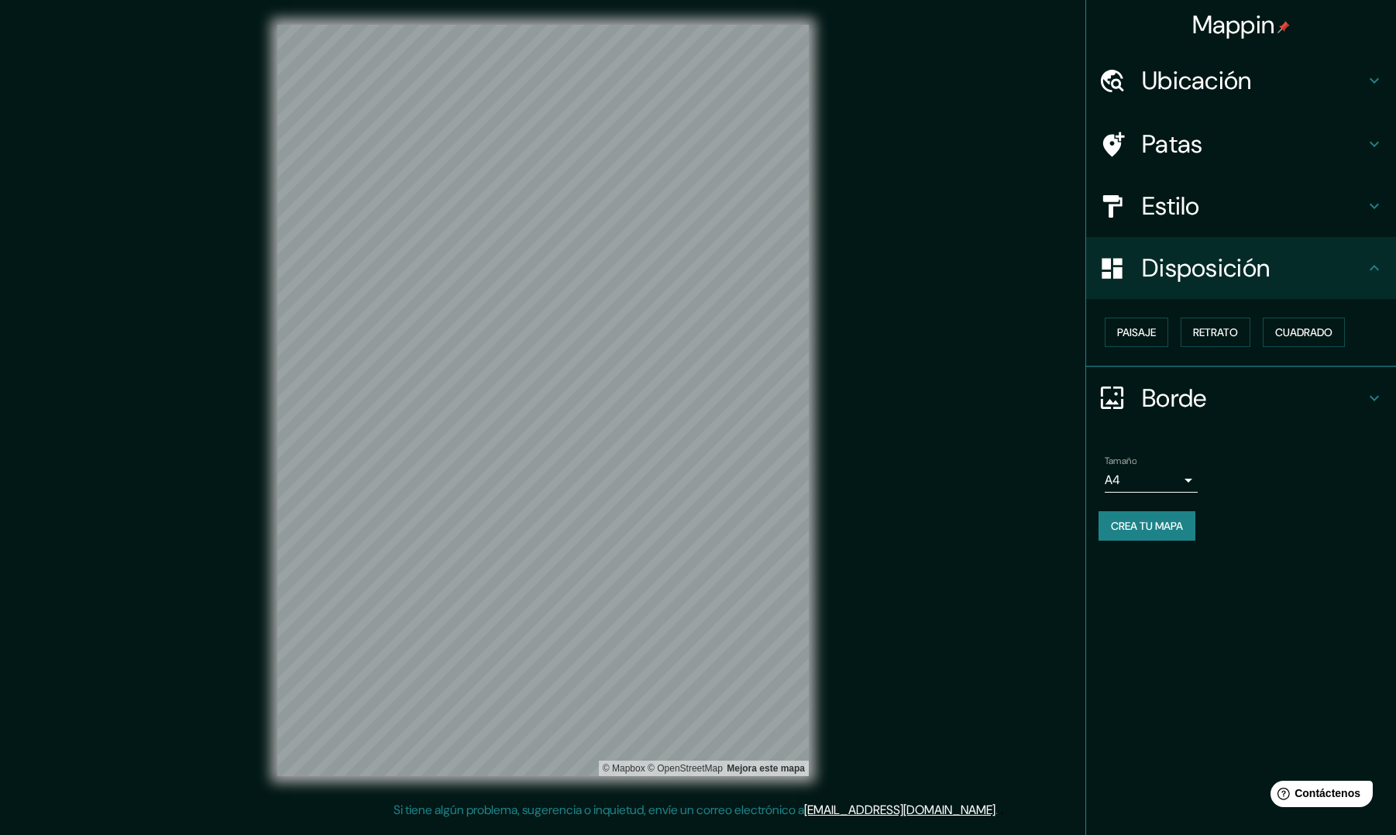
click at [1182, 478] on body "Mappin Ubicación Aruba Patas Estilo Disposición Paisaje Retrato Cuadrado Borde …" at bounding box center [698, 417] width 1396 height 835
click at [1147, 536] on li "A3" at bounding box center [1151, 542] width 93 height 29
type input "a4"
click at [1155, 519] on font "Crea tu mapa" at bounding box center [1147, 526] width 72 height 14
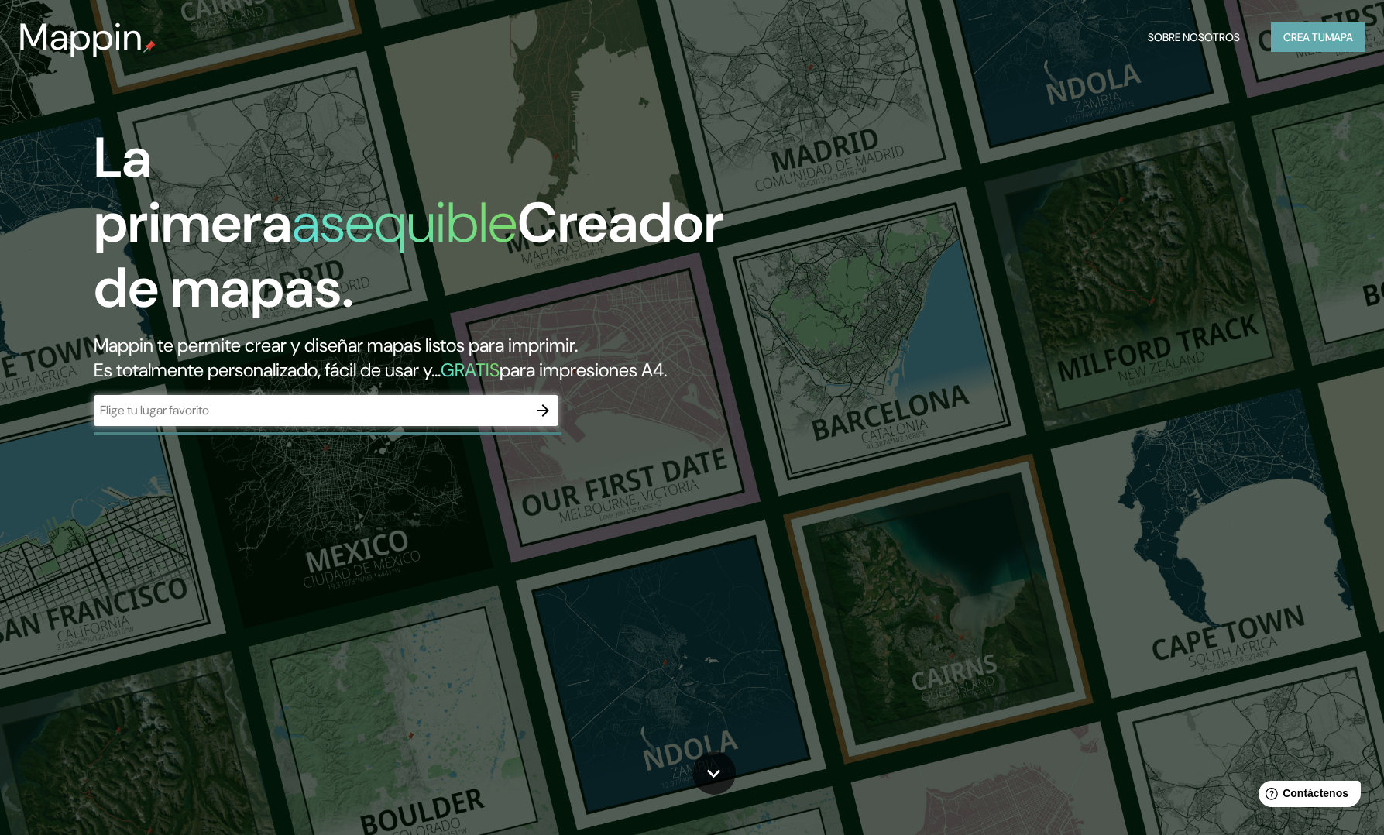
click at [1222, 42] on font "Crea tu" at bounding box center [1305, 37] width 42 height 14
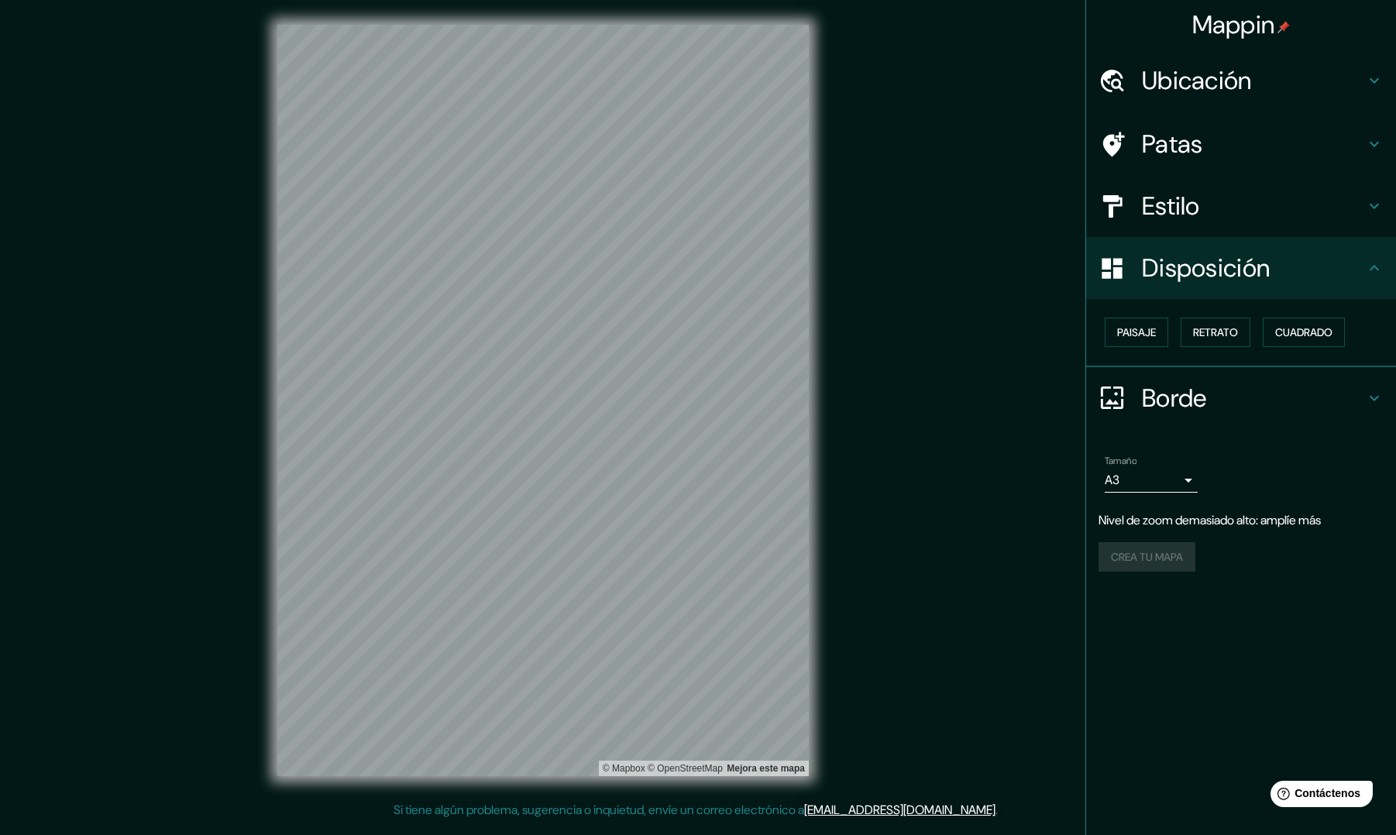
click at [1222, 79] on h4 "Ubicación" at bounding box center [1253, 80] width 223 height 31
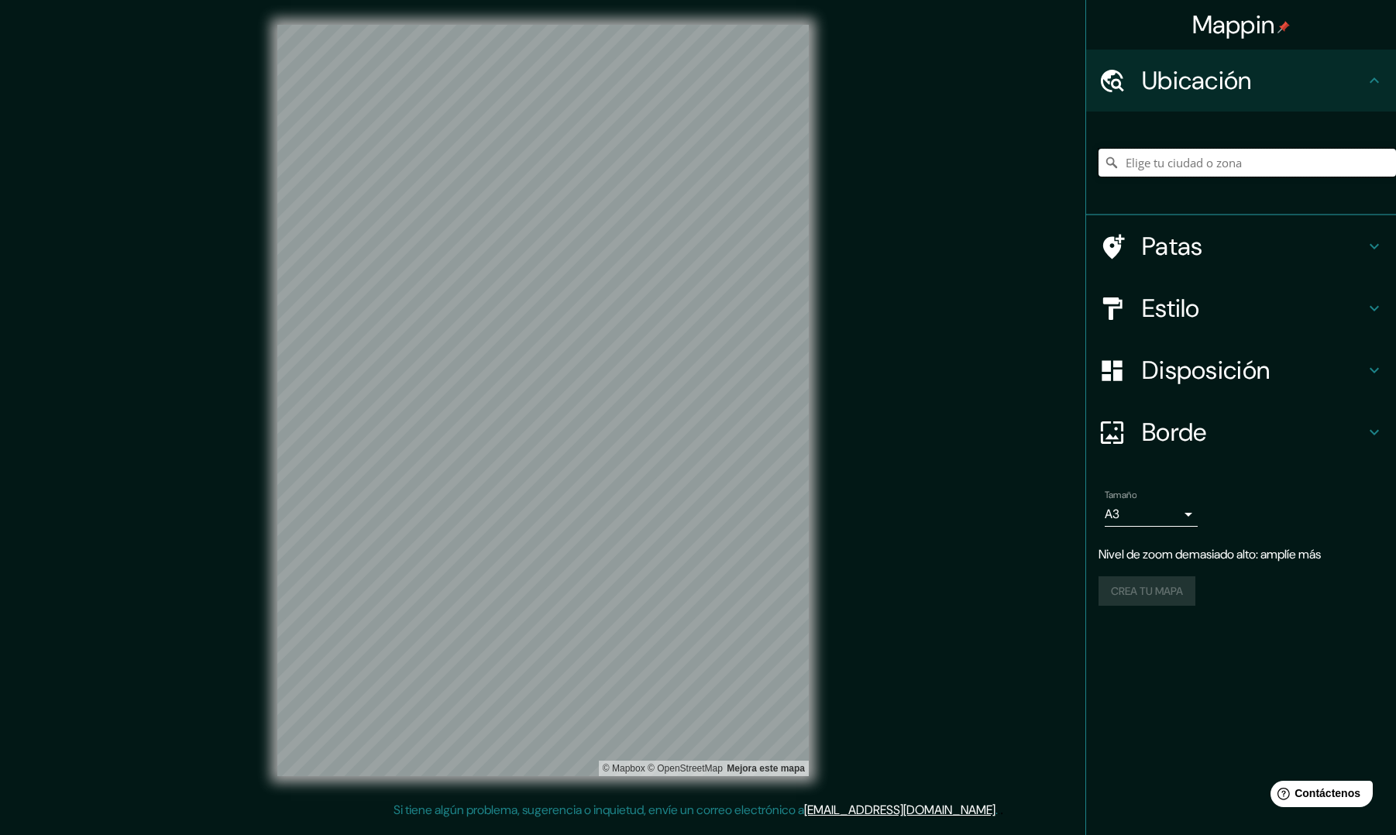
click at [1212, 156] on input "Elige tu ciudad o zona" at bounding box center [1247, 163] width 297 height 28
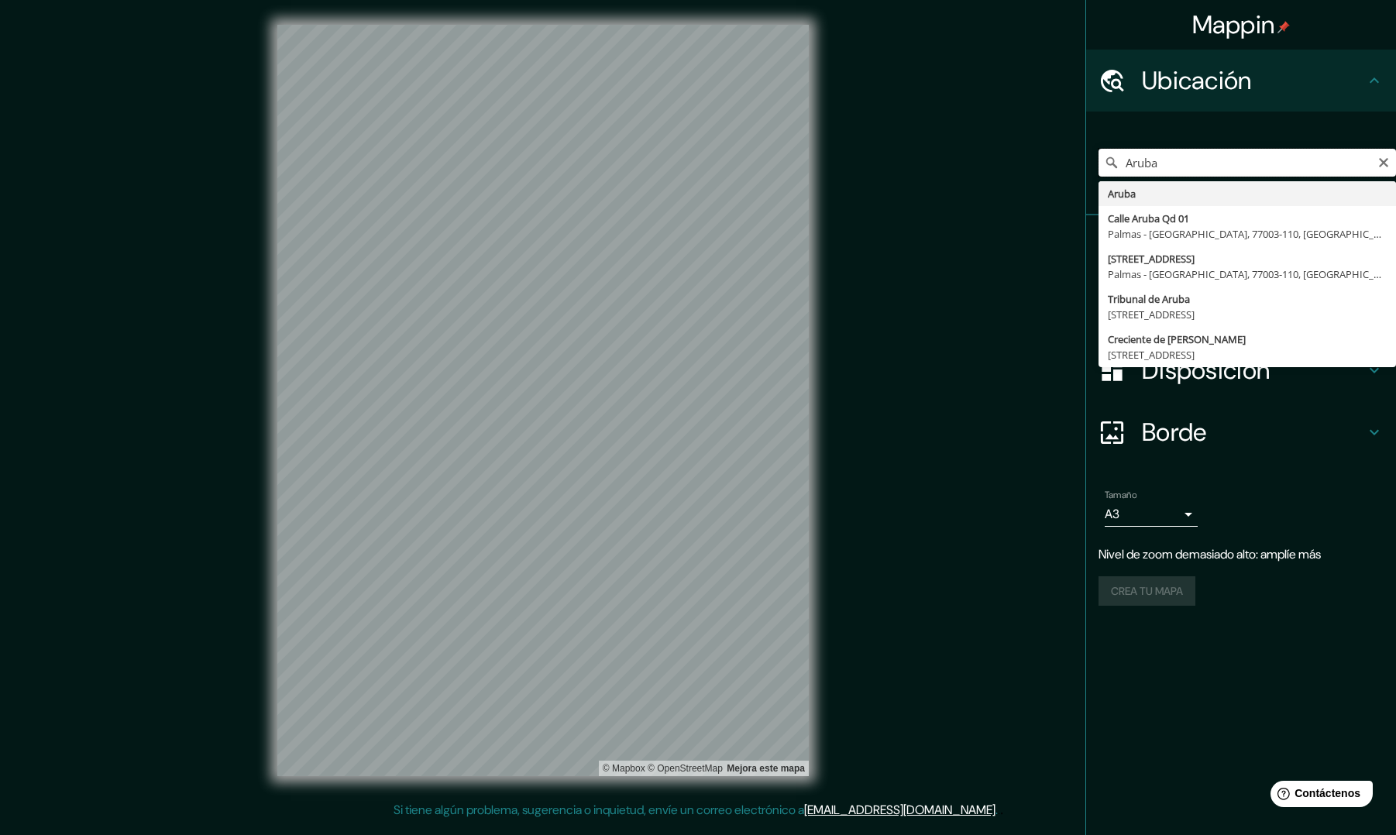
type input "Aruba"
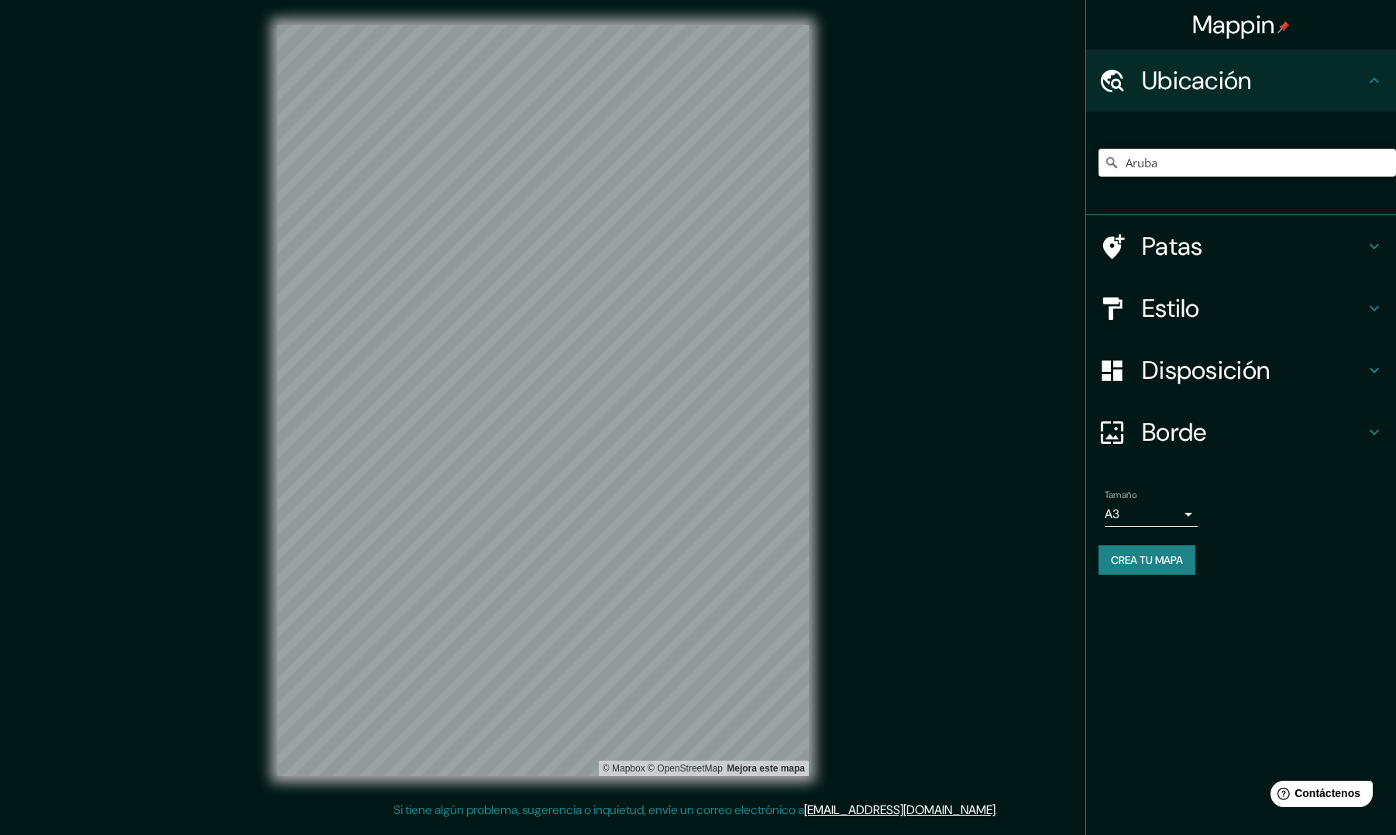
click at [1163, 555] on font "Crea tu mapa" at bounding box center [1147, 560] width 72 height 14
